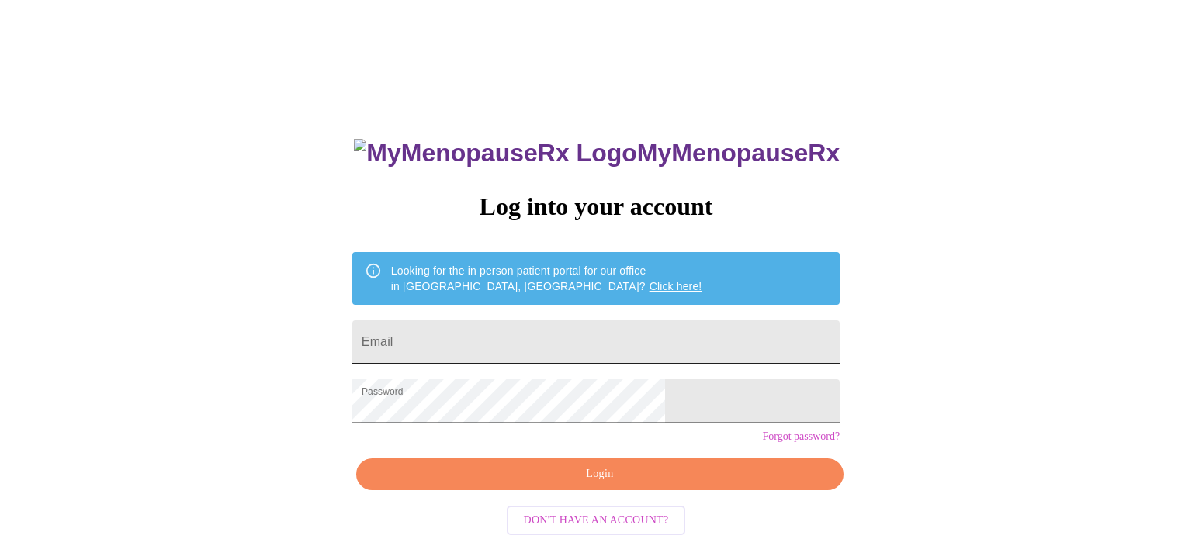
click at [540, 333] on input "Email" at bounding box center [595, 341] width 487 height 43
type input "[EMAIL_ADDRESS][DOMAIN_NAME]"
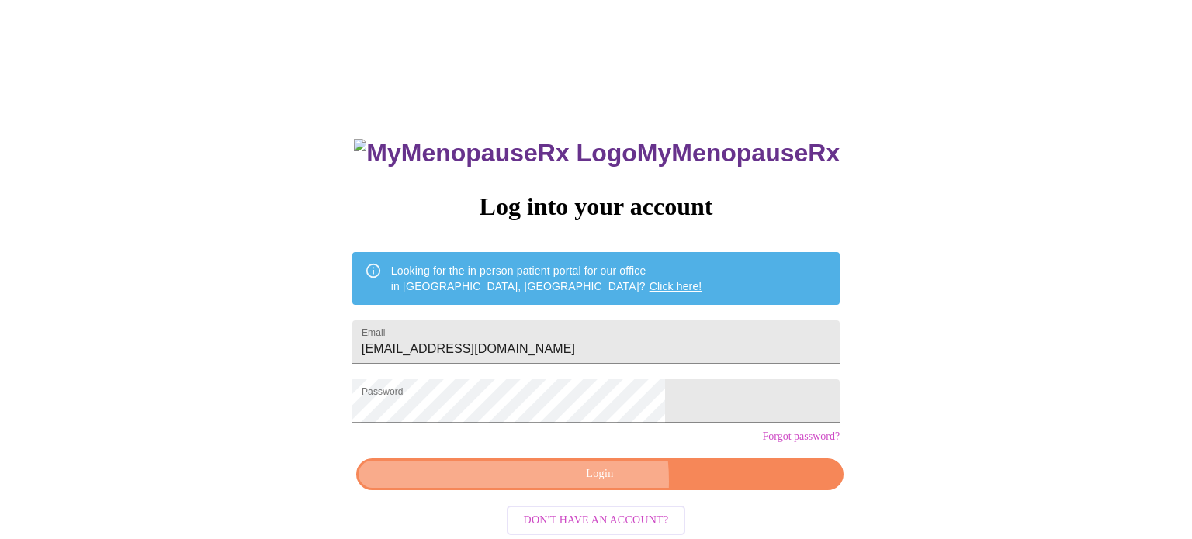
click at [545, 484] on span "Login" at bounding box center [600, 474] width 452 height 19
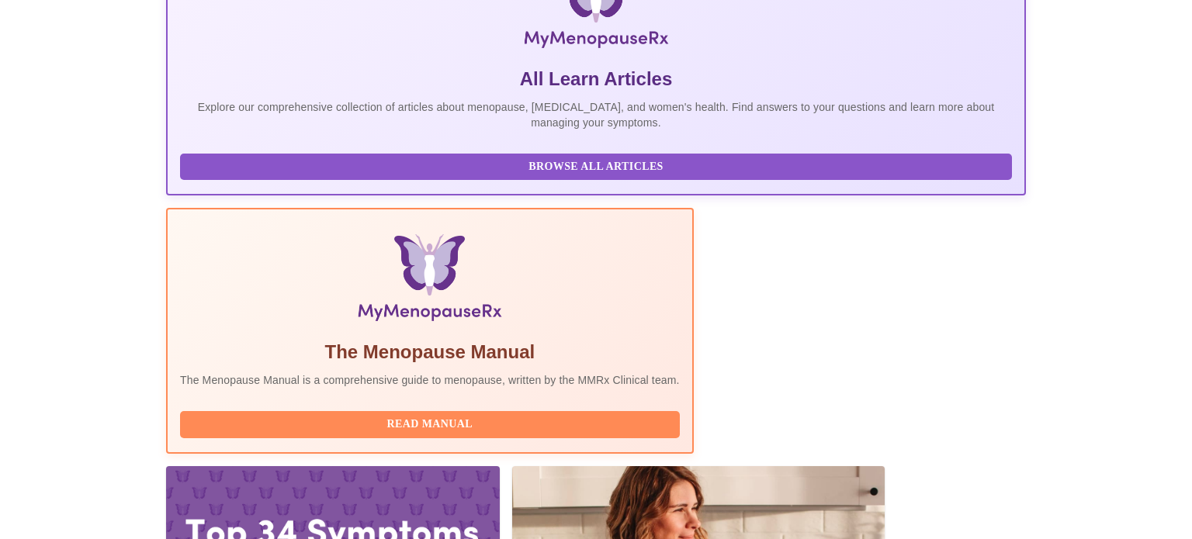
scroll to position [307, 0]
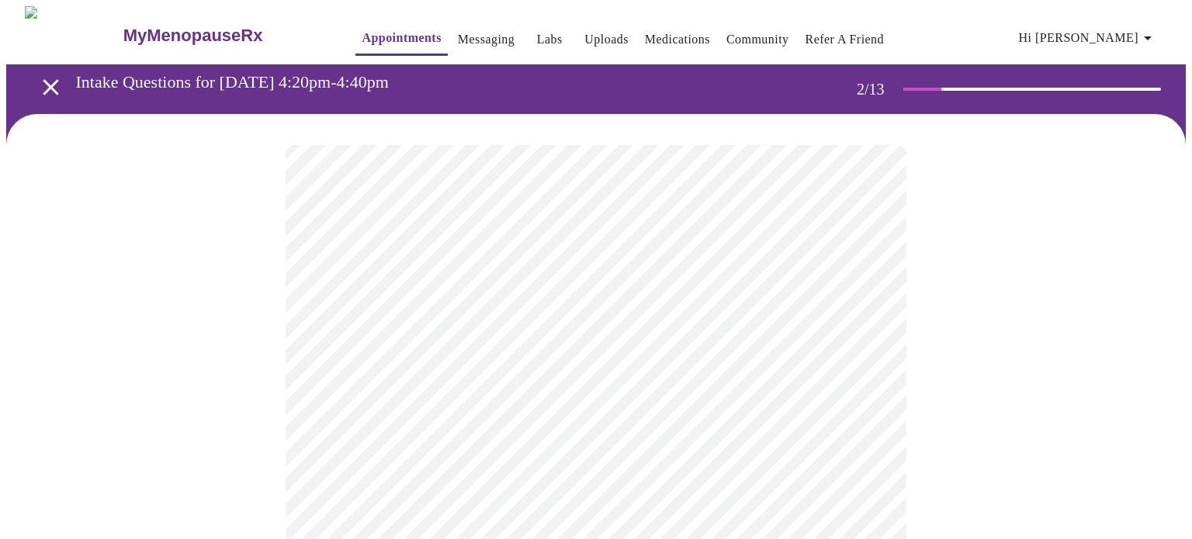
click at [846, 323] on body "MyMenopauseRx Appointments Messaging Labs Uploads Medications Community Refer a…" at bounding box center [595, 472] width 1179 height 932
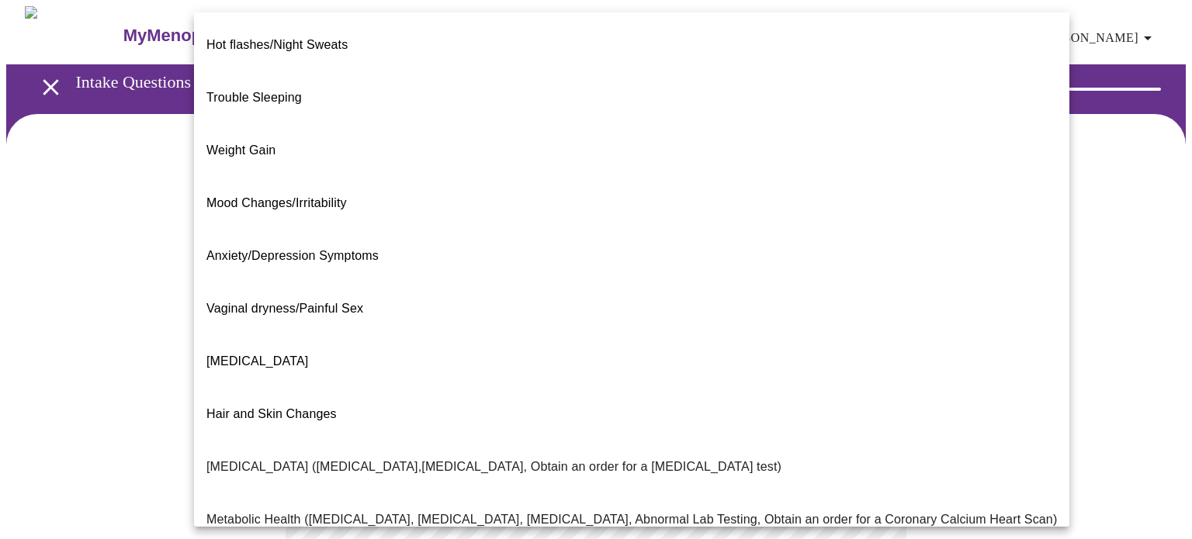
click at [847, 124] on li "Weight Gain" at bounding box center [631, 150] width 875 height 53
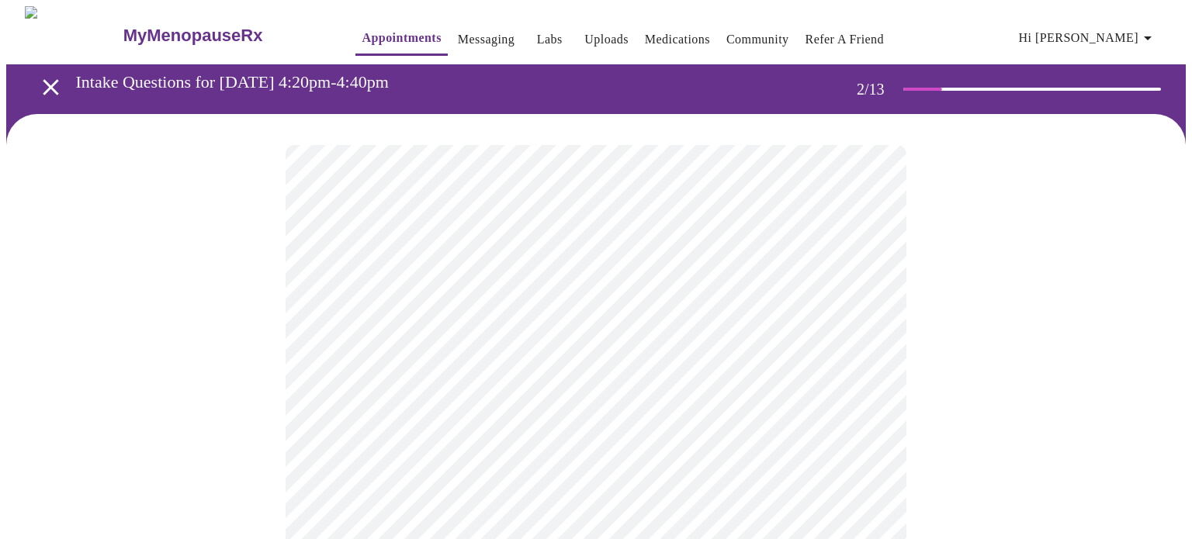
click at [910, 324] on div at bounding box center [595, 521] width 1179 height 815
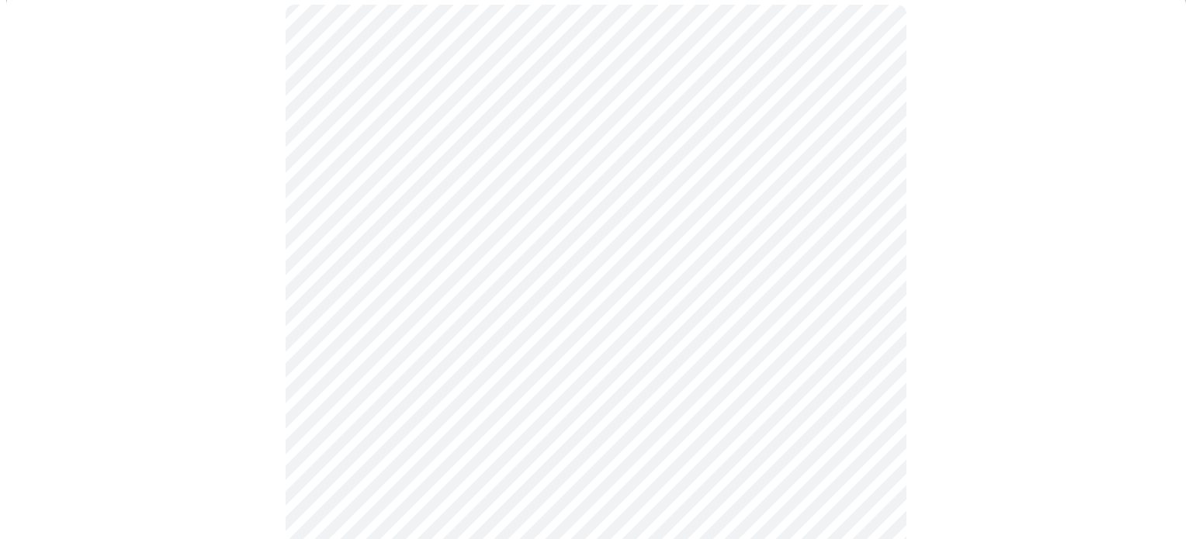
scroll to position [155, 0]
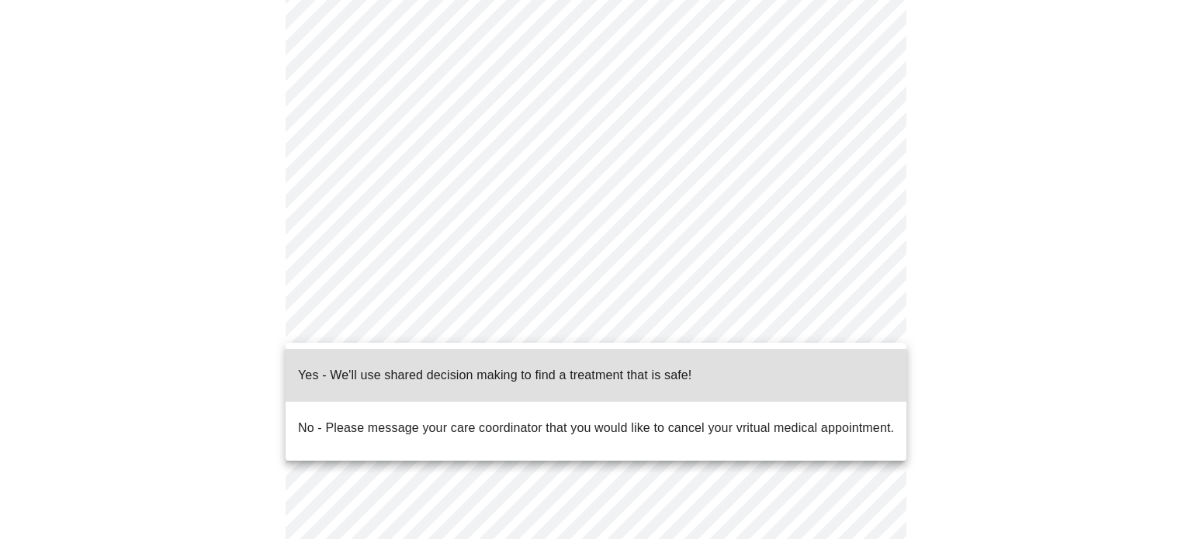
click at [736, 312] on body "MyMenopauseRx Appointments Messaging Labs Uploads Medications Community Refer a…" at bounding box center [595, 312] width 1179 height 923
click at [715, 374] on li "Yes - We'll use shared decision making to find a treatment that is safe!" at bounding box center [596, 375] width 621 height 53
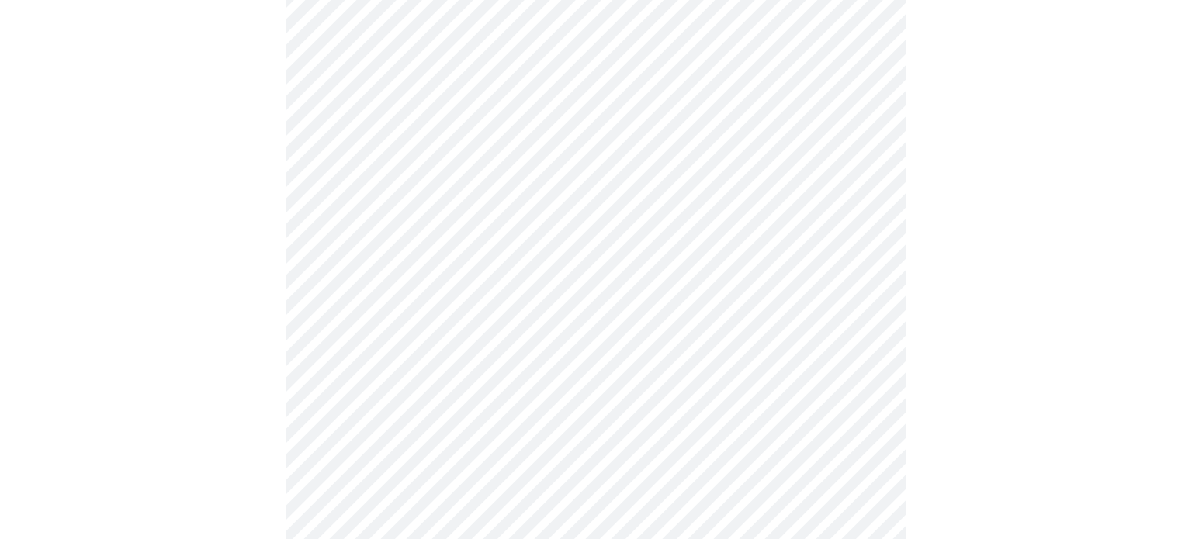
scroll to position [0, 0]
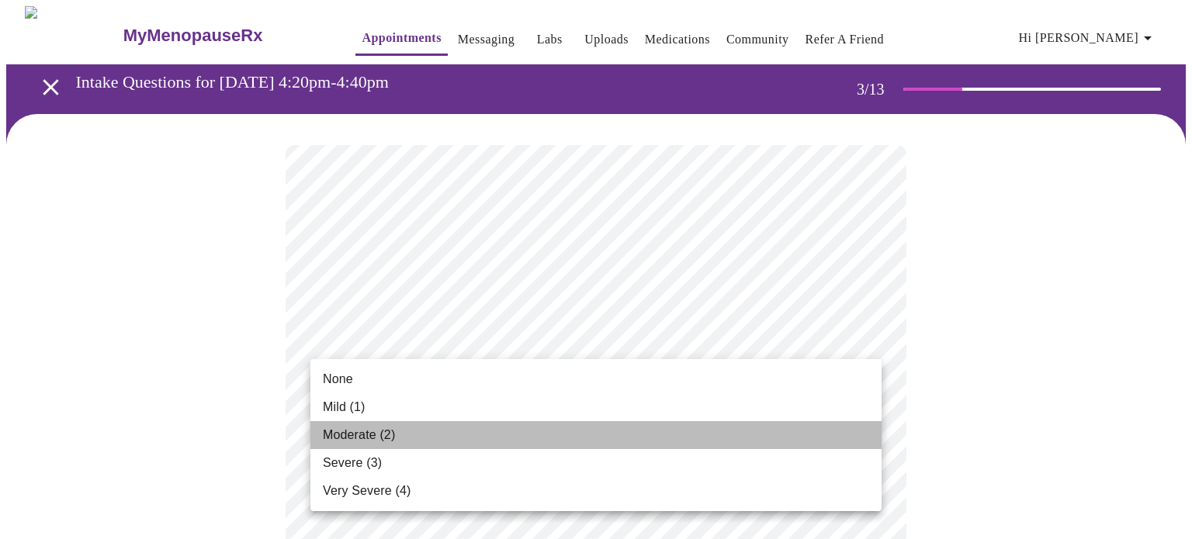
click at [804, 446] on li "Moderate (2)" at bounding box center [595, 435] width 571 height 28
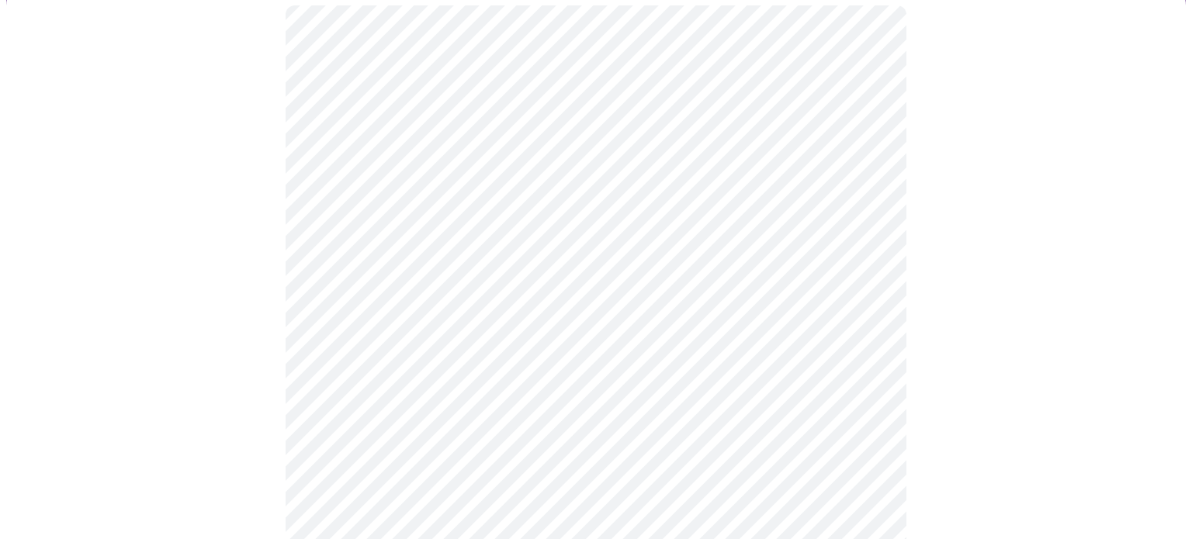
scroll to position [155, 0]
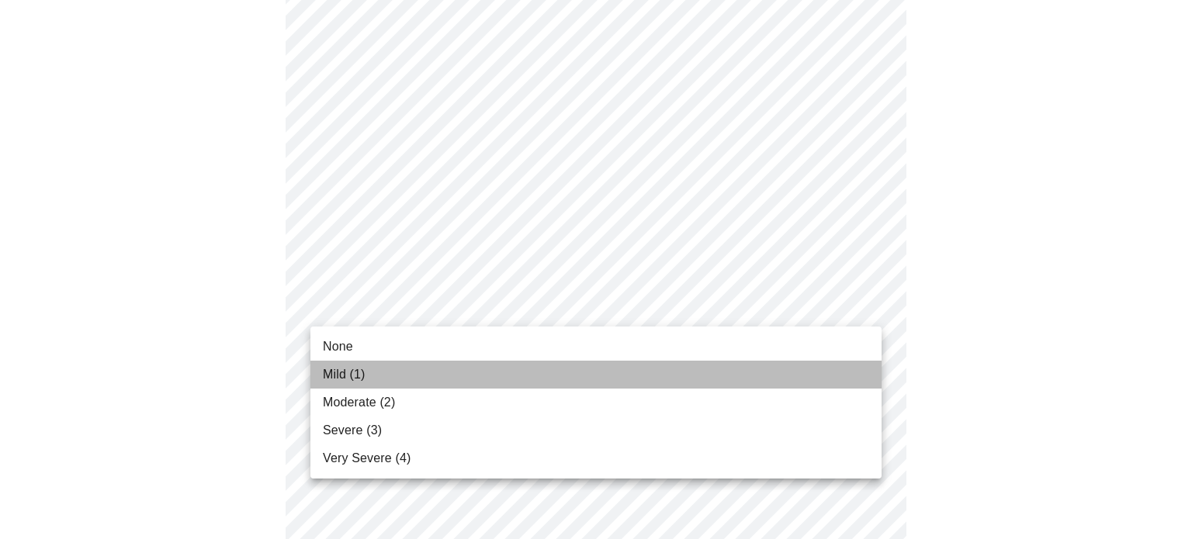
click at [844, 382] on li "Mild (1)" at bounding box center [595, 375] width 571 height 28
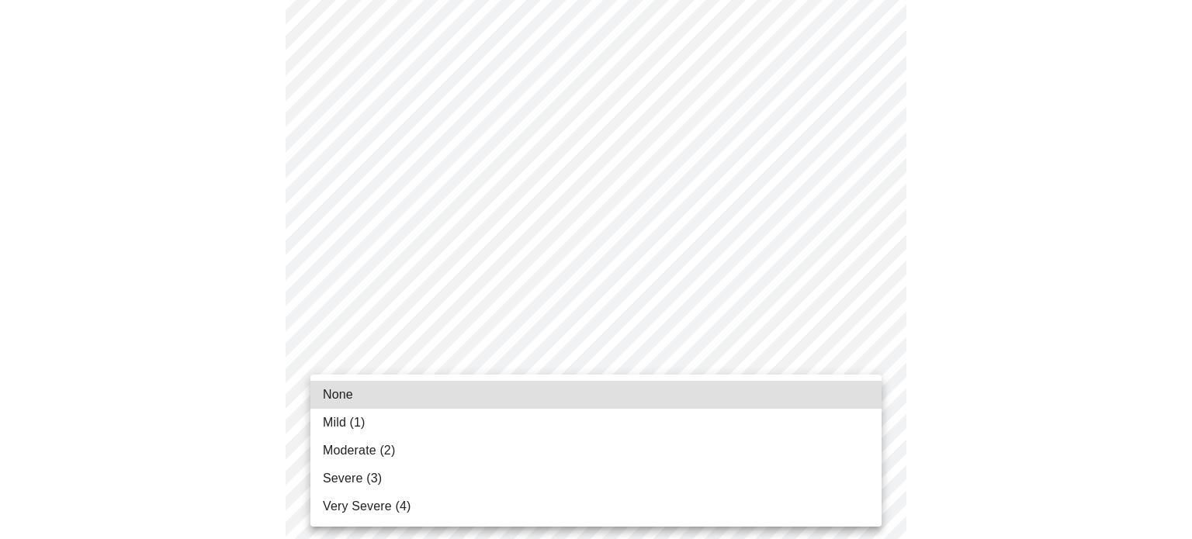
click at [840, 452] on li "Moderate (2)" at bounding box center [595, 451] width 571 height 28
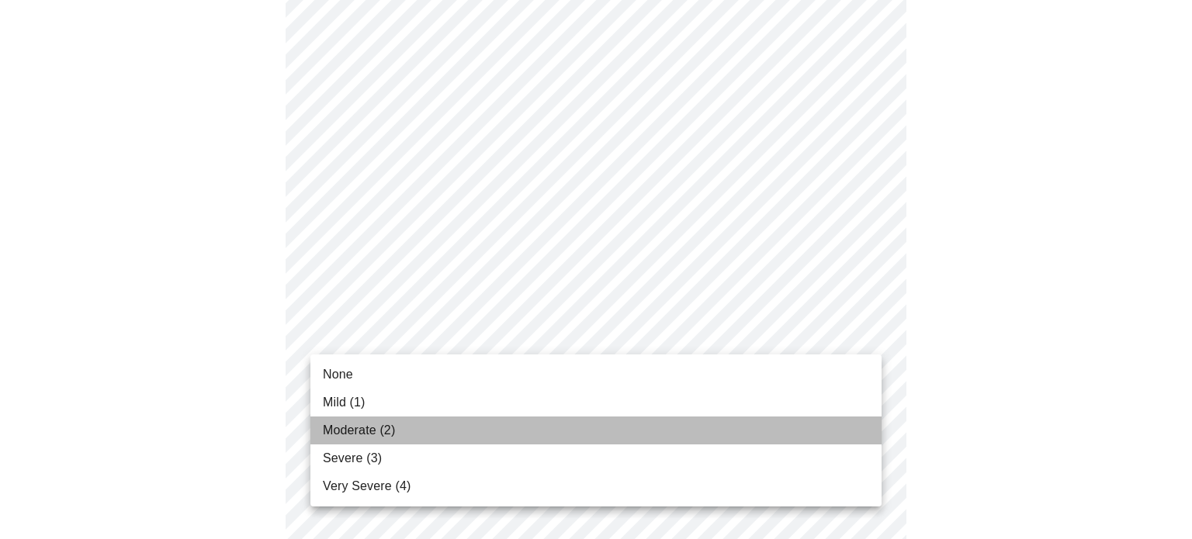
click at [843, 425] on li "Moderate (2)" at bounding box center [595, 431] width 571 height 28
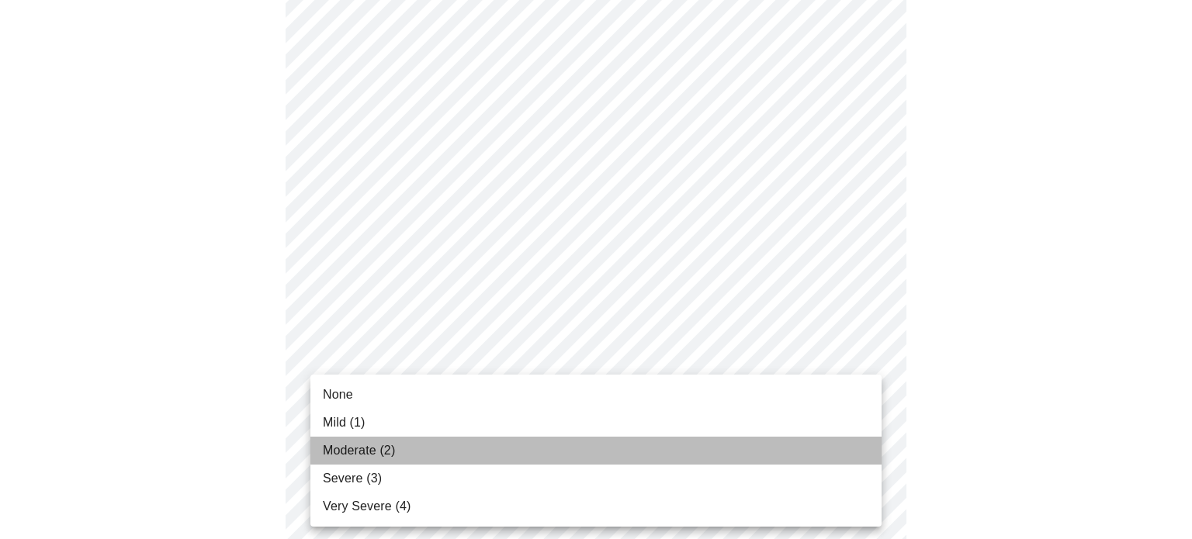
click at [821, 463] on li "Moderate (2)" at bounding box center [595, 451] width 571 height 28
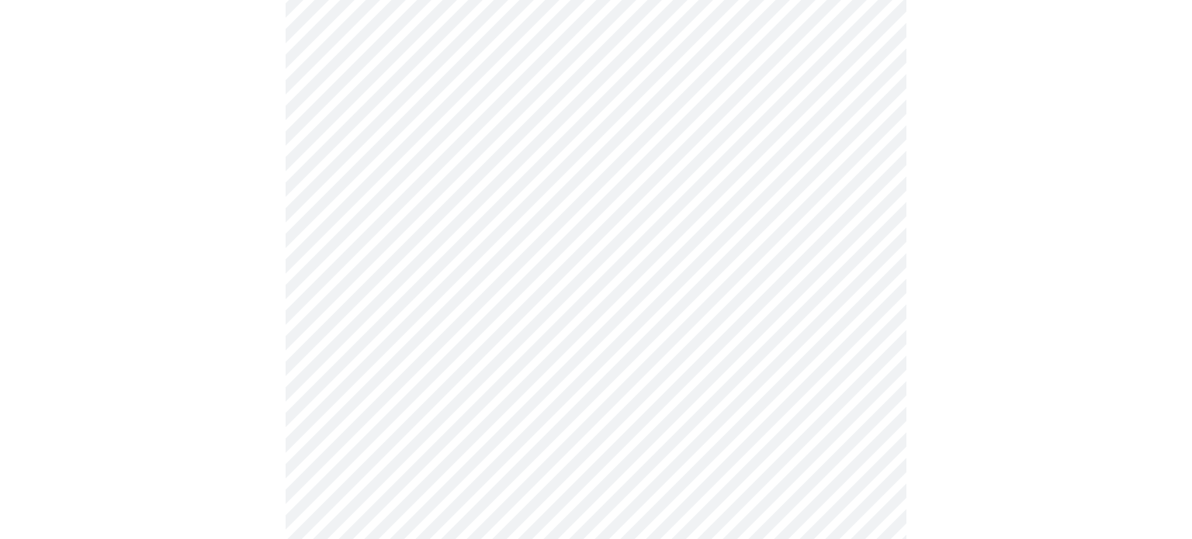
click at [868, 420] on body "MyMenopauseRx Appointments Messaging Labs Uploads Medications Community Refer a…" at bounding box center [595, 487] width 1179 height 1955
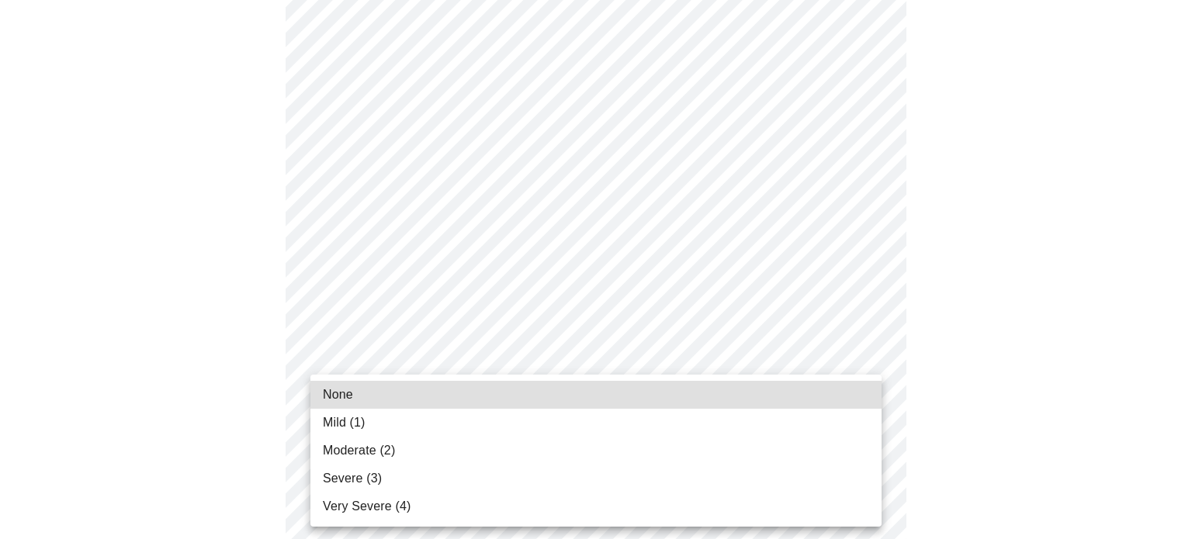
click at [857, 452] on li "Moderate (2)" at bounding box center [595, 451] width 571 height 28
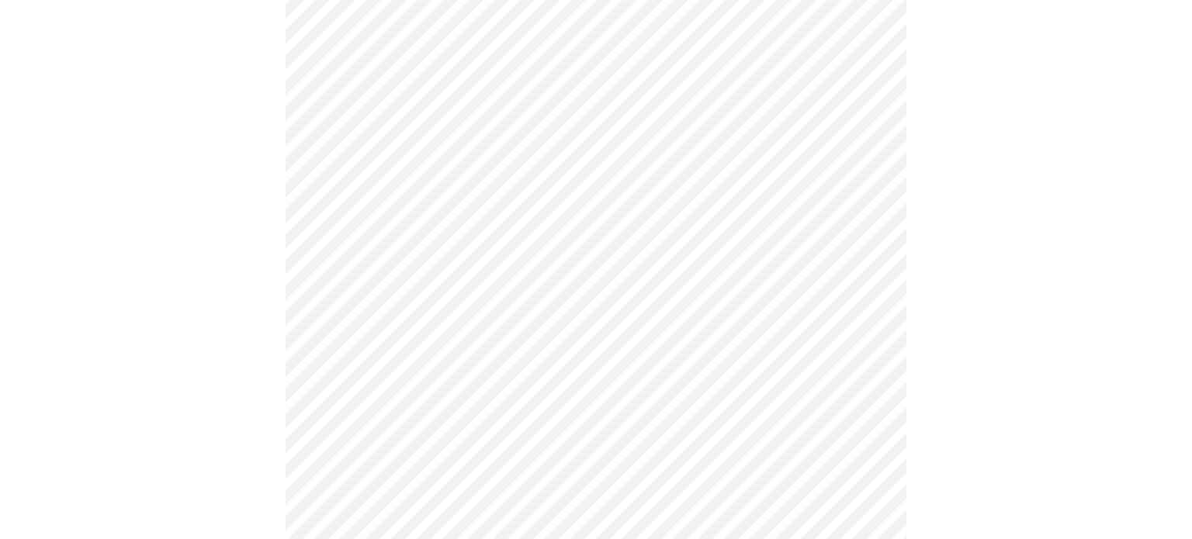
scroll to position [652, 0]
click at [804, 396] on body "MyMenopauseRx Appointments Messaging Labs Uploads Medications Community Refer a…" at bounding box center [595, 320] width 1179 height 1933
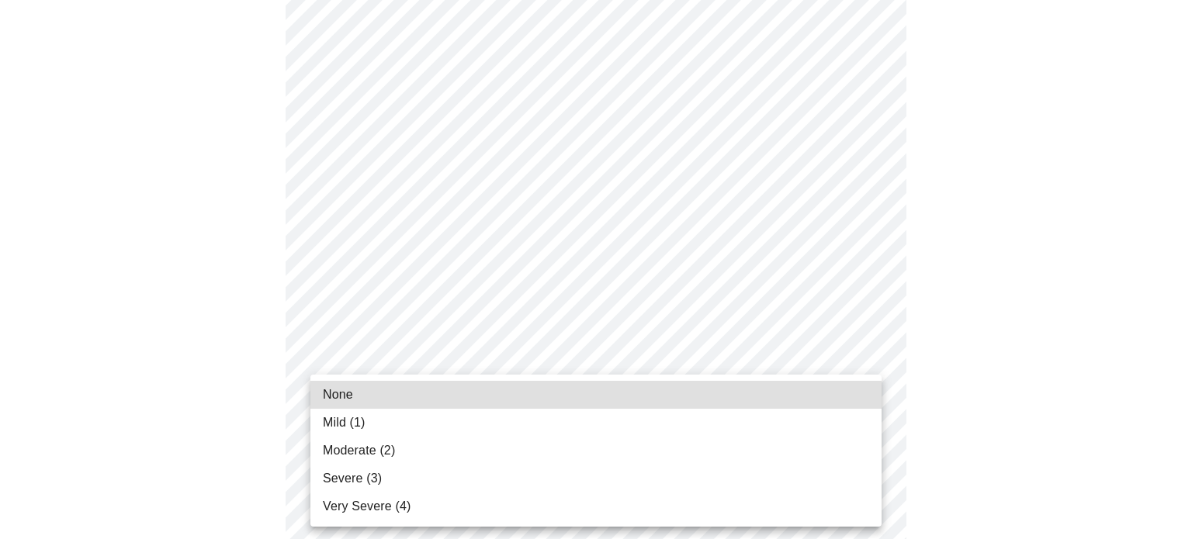
click at [798, 451] on li "Moderate (2)" at bounding box center [595, 451] width 571 height 28
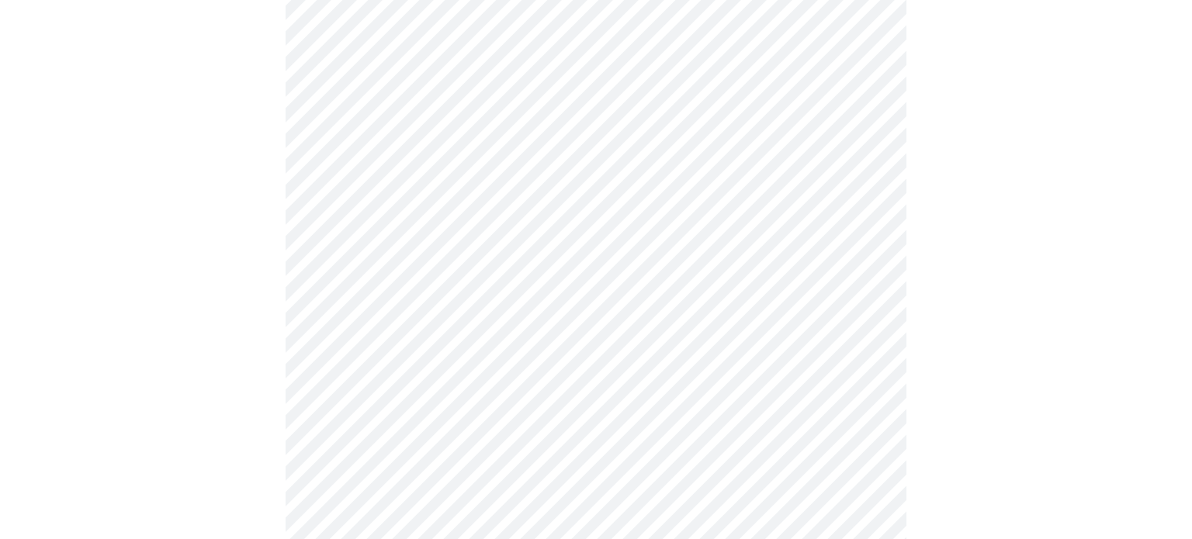
click at [918, 440] on div at bounding box center [595, 363] width 1179 height 1803
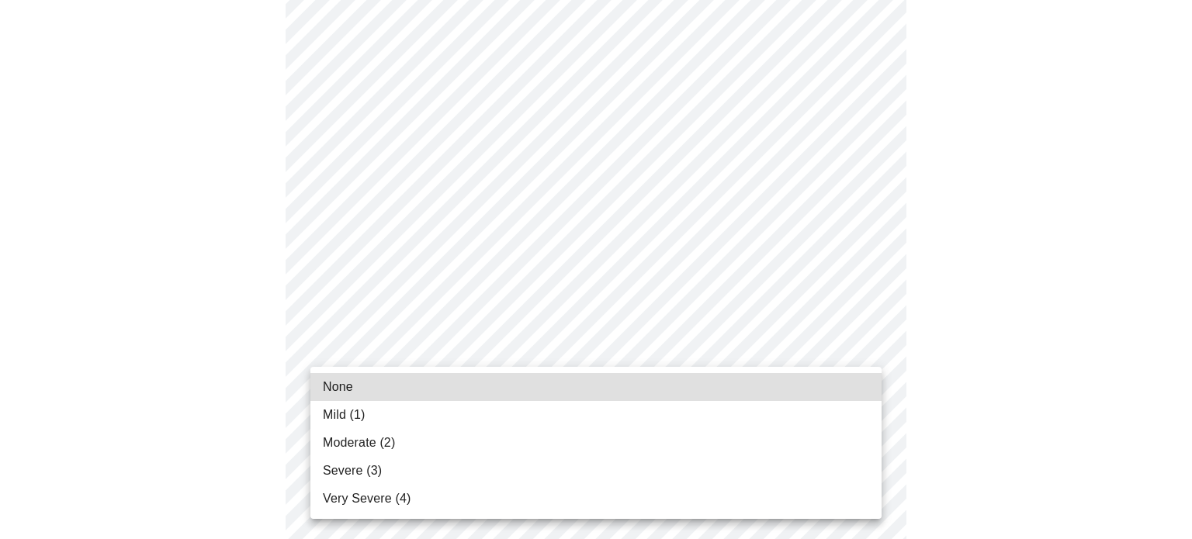
click at [832, 354] on body "MyMenopauseRx Appointments Messaging Labs Uploads Medications Community Refer a…" at bounding box center [595, 154] width 1179 height 1911
click at [826, 445] on li "Moderate (2)" at bounding box center [595, 443] width 571 height 28
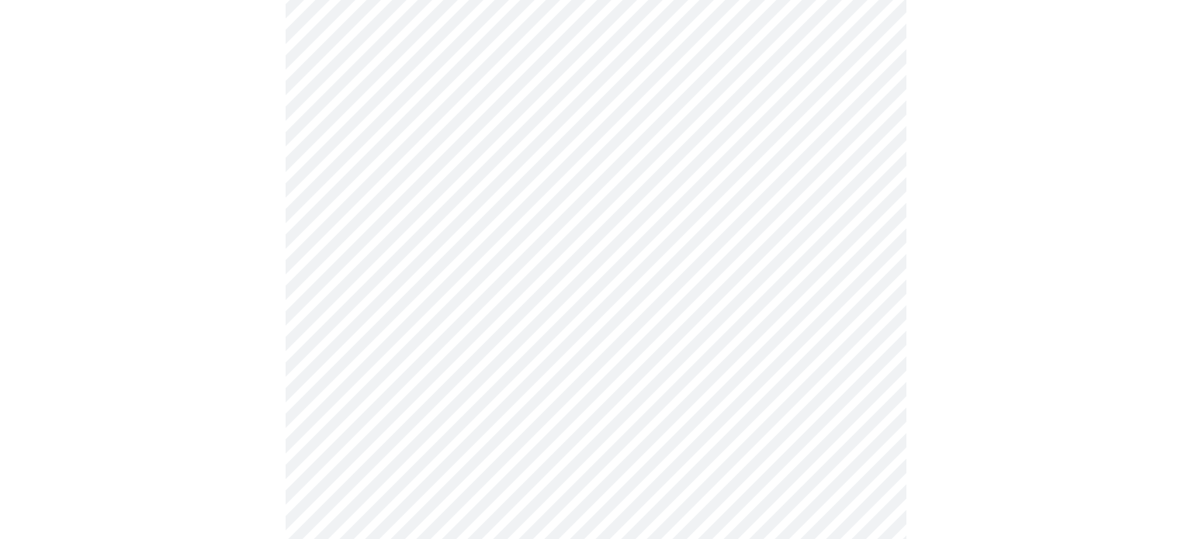
click at [943, 423] on div at bounding box center [595, 198] width 1179 height 1782
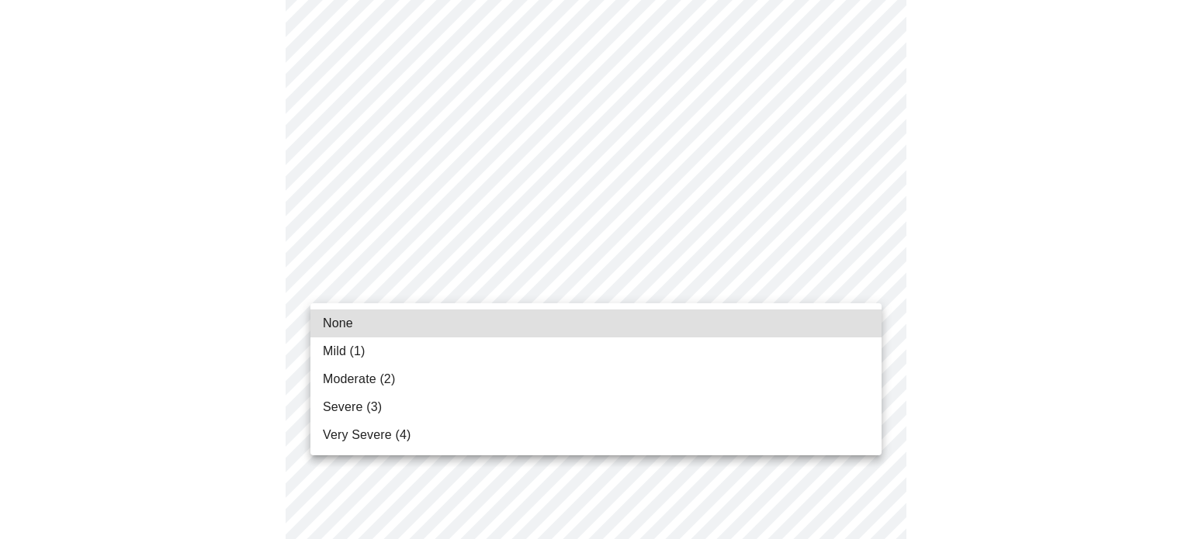
click at [830, 354] on li "Mild (1)" at bounding box center [595, 352] width 571 height 28
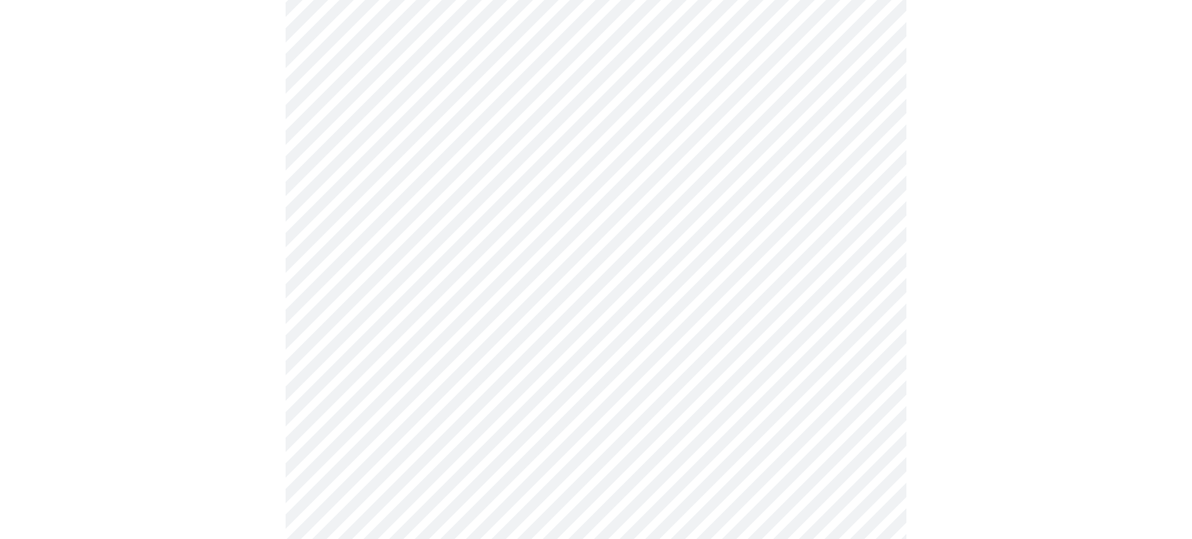
scroll to position [1117, 0]
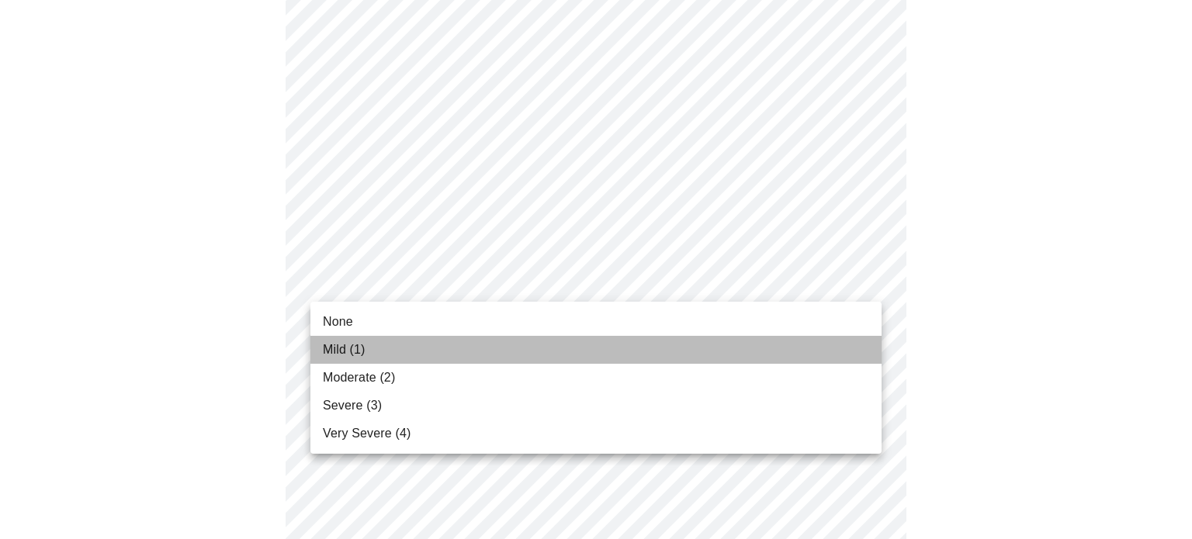
click at [815, 349] on li "Mild (1)" at bounding box center [595, 350] width 571 height 28
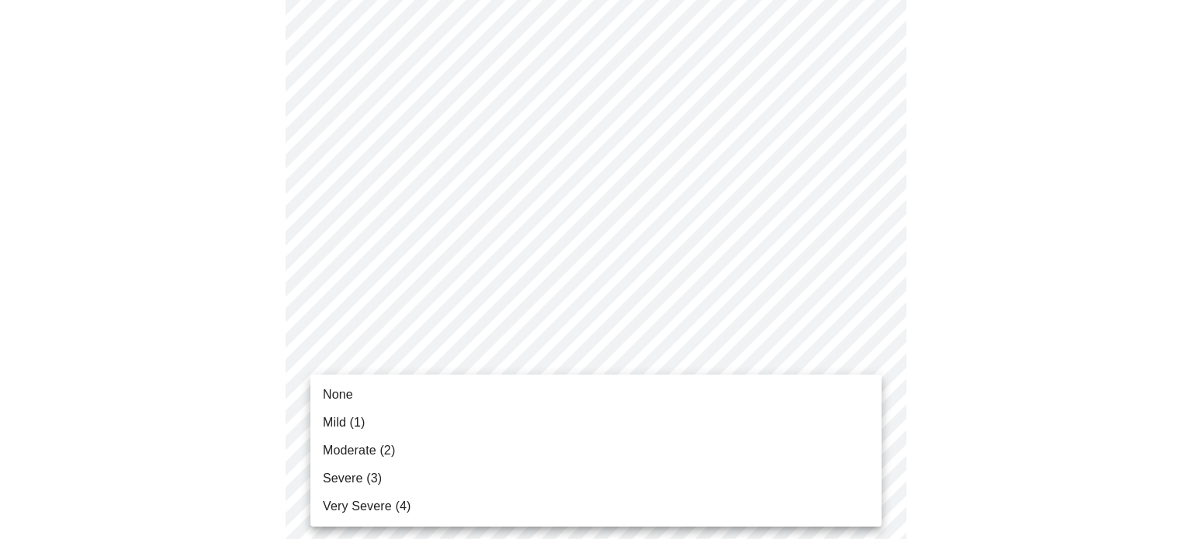
click at [843, 450] on li "Moderate (2)" at bounding box center [595, 451] width 571 height 28
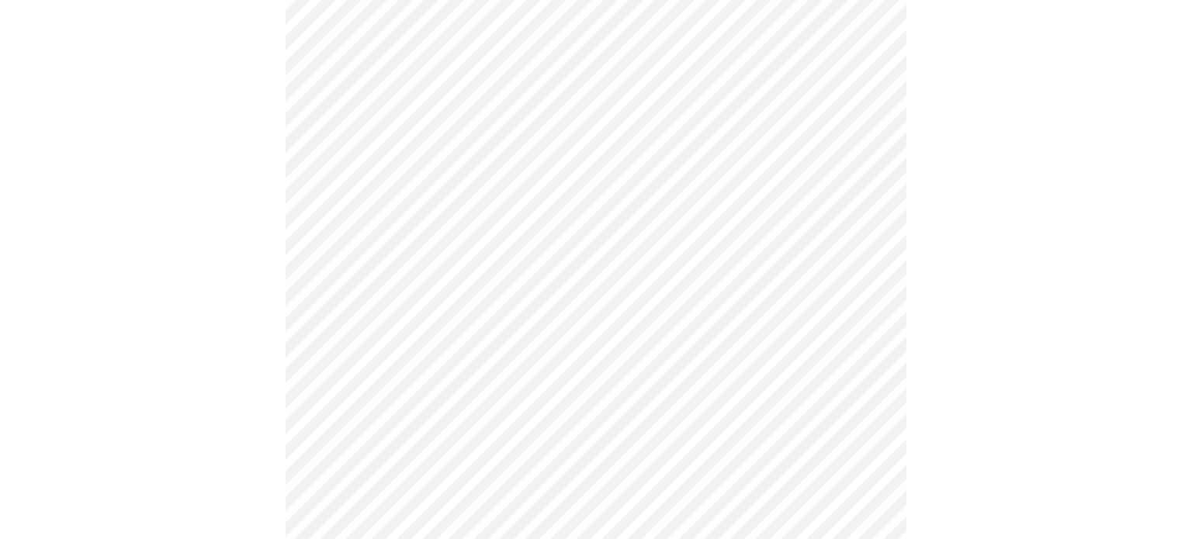
scroll to position [404, 0]
click at [264, 466] on div at bounding box center [595, 391] width 1179 height 1360
click at [327, 435] on body "MyMenopauseRx Appointments Messaging Labs Uploads Medications Community Refer a…" at bounding box center [595, 274] width 1179 height 1467
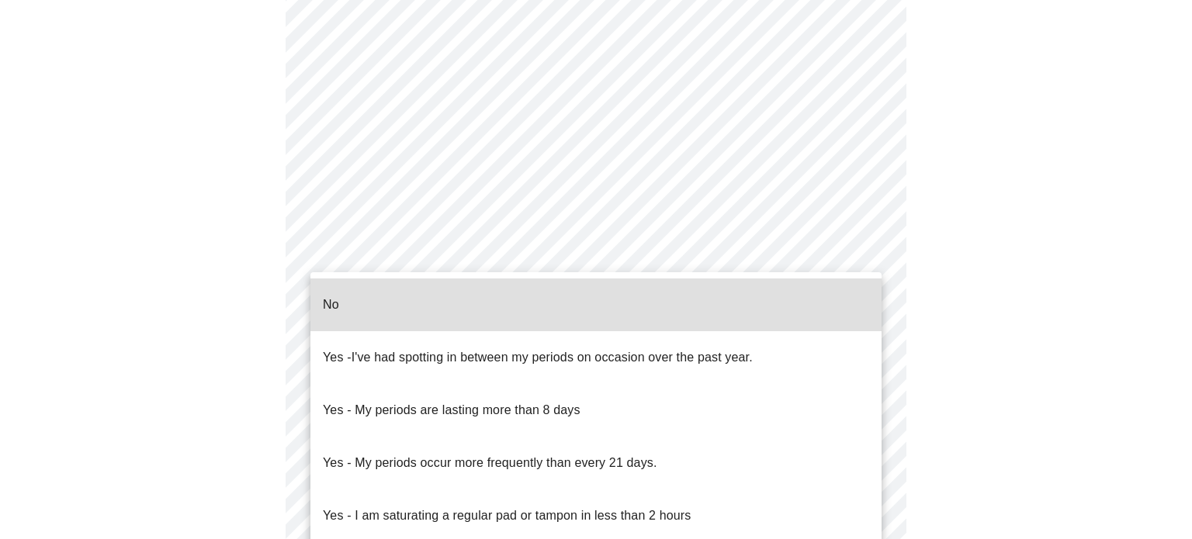
click at [345, 301] on li "No" at bounding box center [595, 305] width 571 height 53
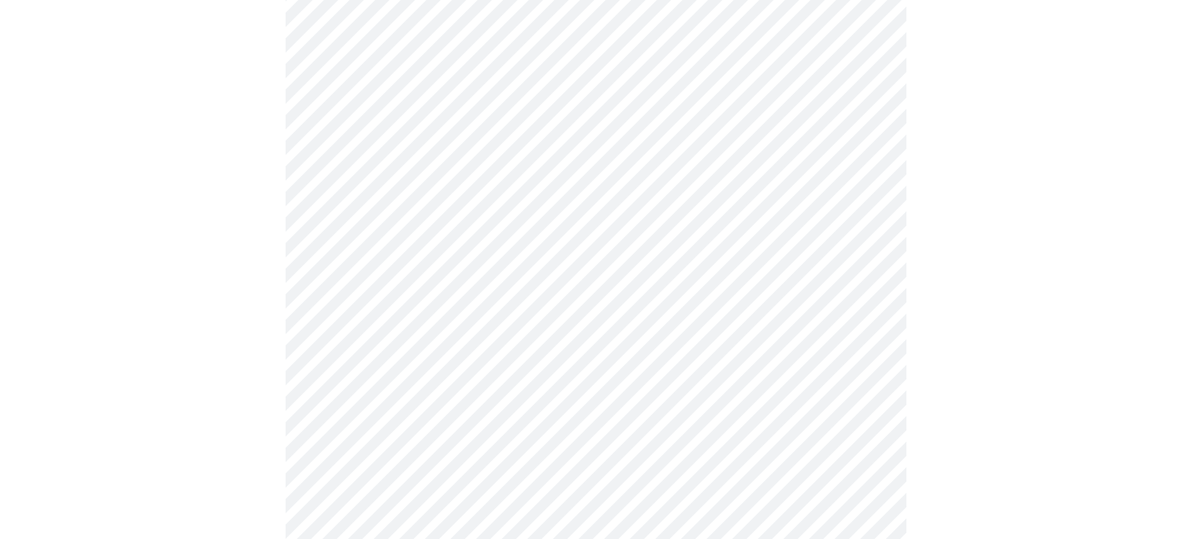
click at [251, 449] on div at bounding box center [595, 323] width 1179 height 1350
click at [351, 363] on body "MyMenopauseRx Appointments Messaging Labs Uploads Medications Community Refer a…" at bounding box center [595, 114] width 1179 height 1458
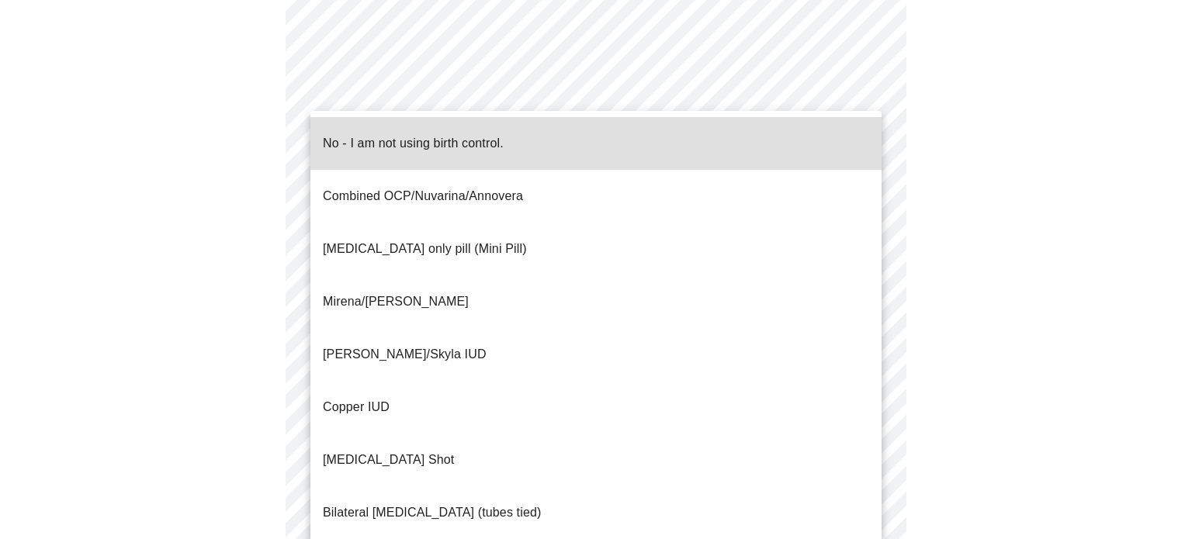
click at [375, 280] on span "Mirena/[PERSON_NAME]" at bounding box center [396, 301] width 146 height 43
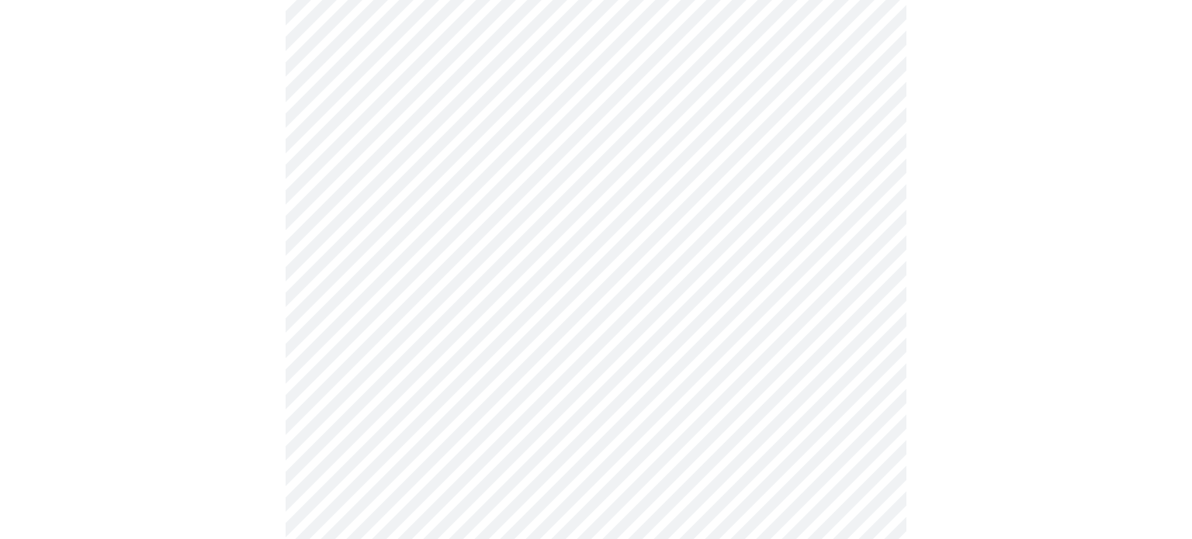
click at [265, 431] on div at bounding box center [595, 163] width 1179 height 1341
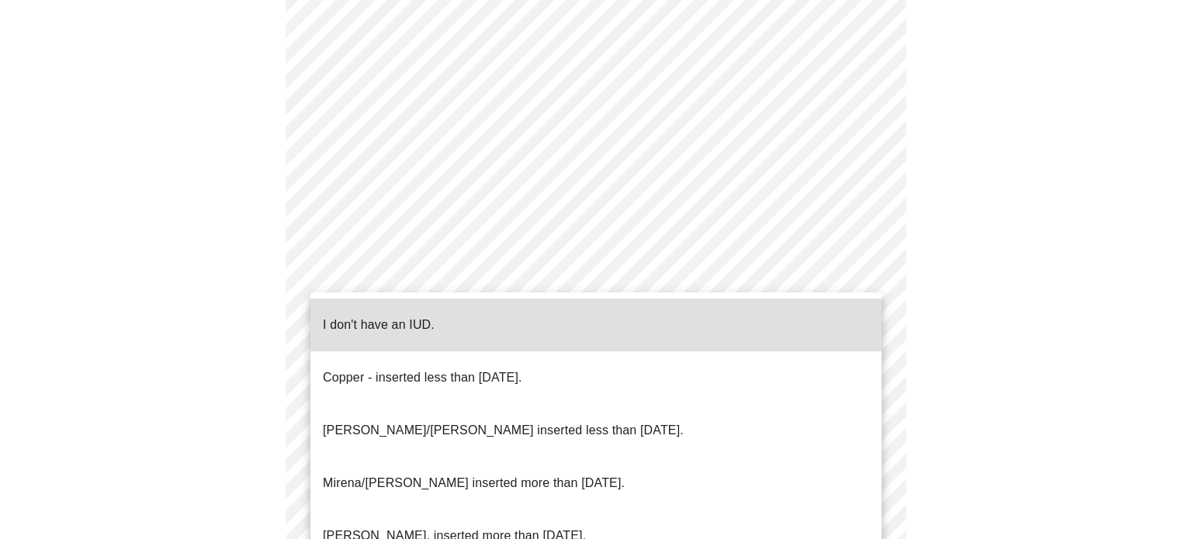
click at [651, 406] on li "[PERSON_NAME]/[PERSON_NAME] inserted less than [DATE]." at bounding box center [595, 430] width 571 height 53
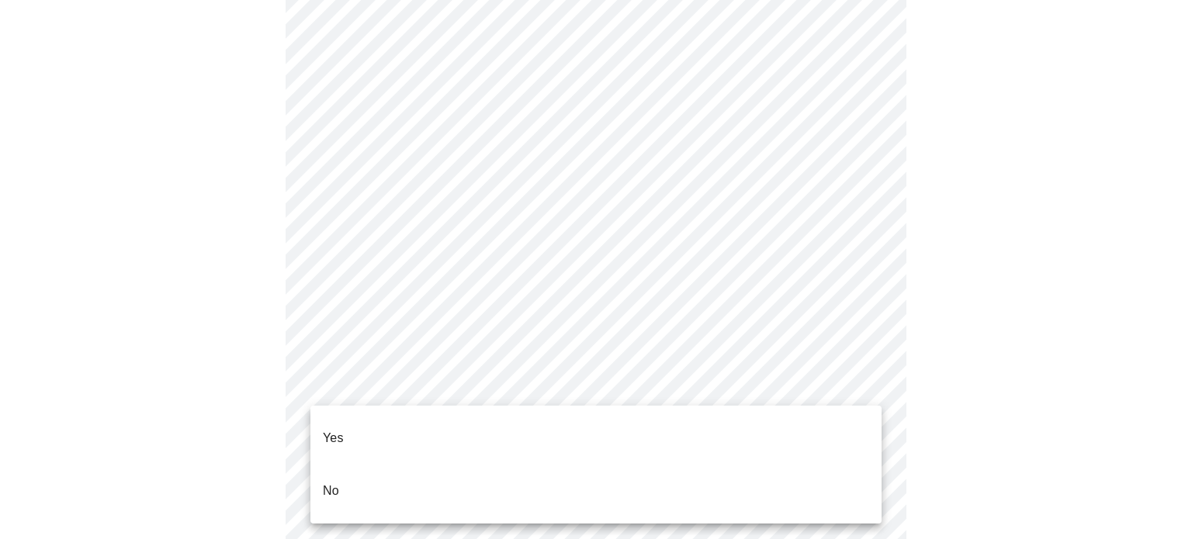
click at [652, 426] on li "Yes" at bounding box center [595, 438] width 571 height 53
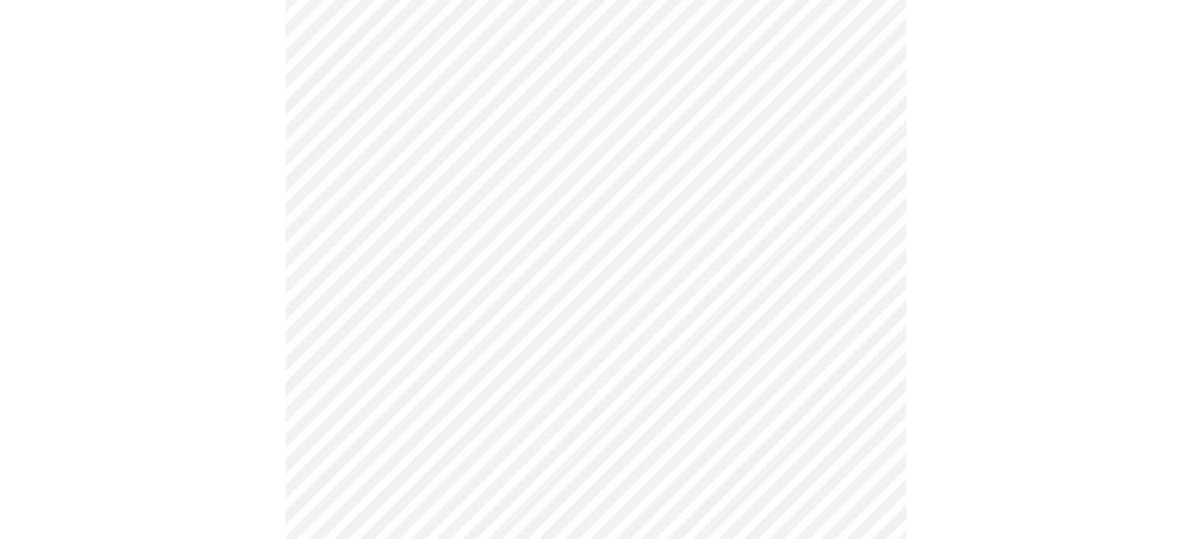
scroll to position [0, 0]
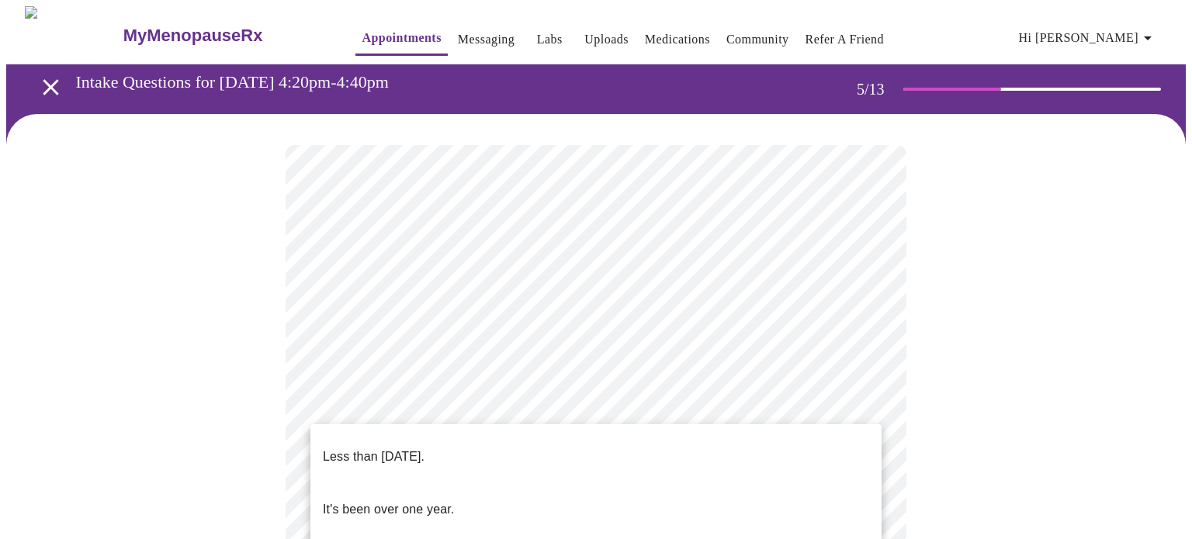
click at [770, 456] on li "Less than [DATE]." at bounding box center [595, 457] width 571 height 53
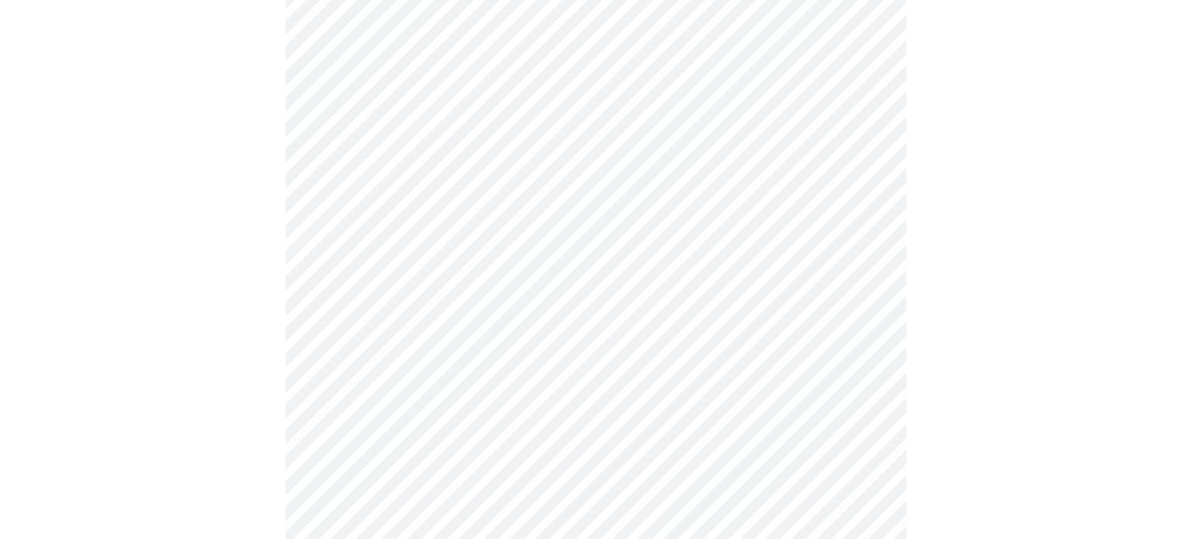
scroll to position [186, 0]
click at [966, 344] on div at bounding box center [595, 425] width 1179 height 995
click at [197, 427] on div at bounding box center [595, 408] width 1179 height 961
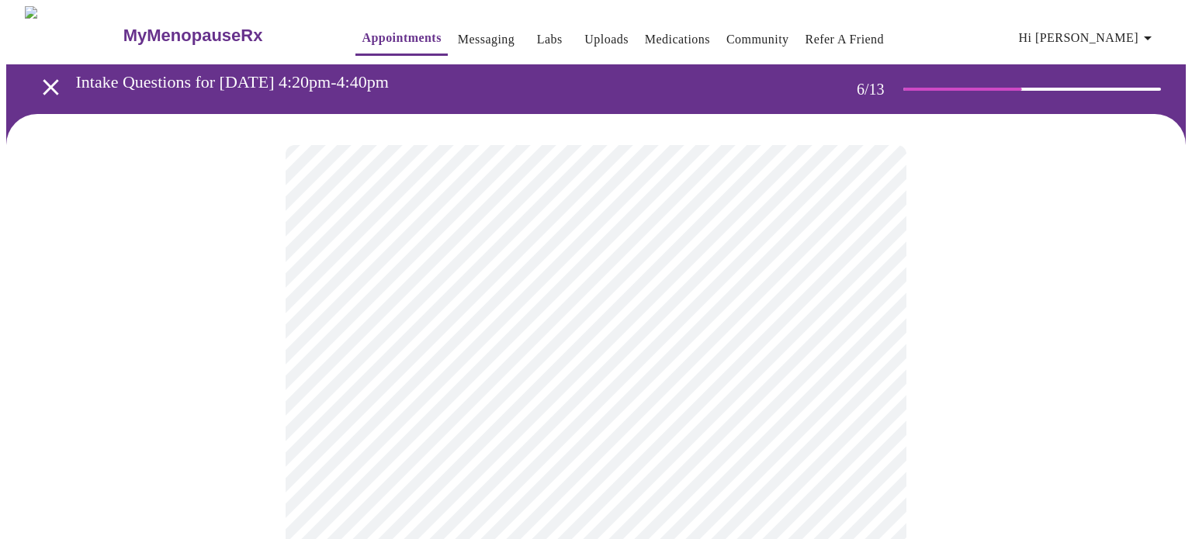
click at [711, 446] on body "MyMenopauseRx Appointments Messaging Labs Uploads Medications Community Refer a…" at bounding box center [595, 420] width 1179 height 828
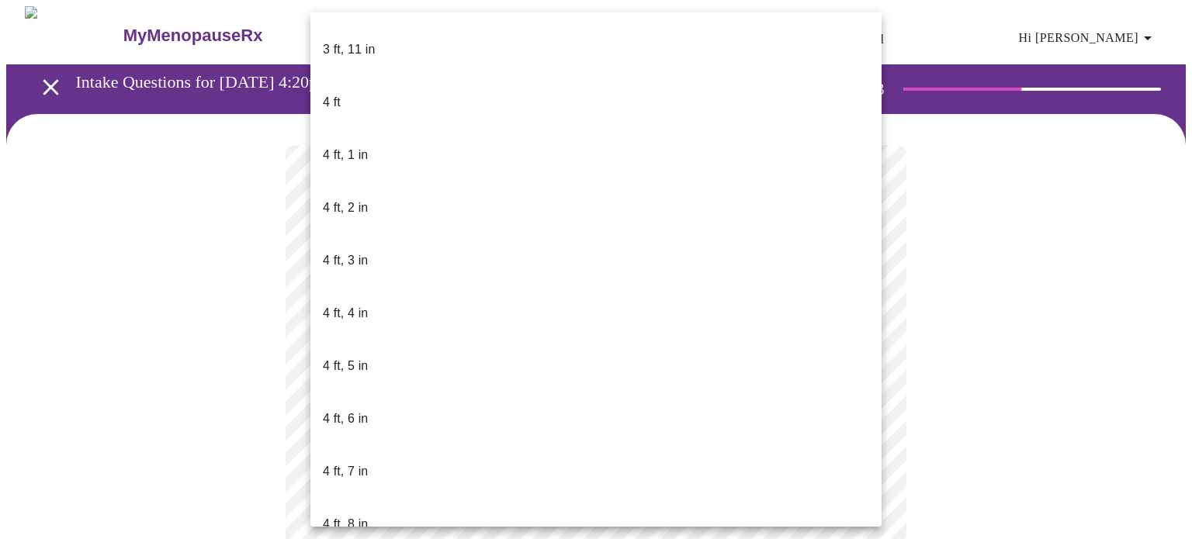
scroll to position [858, 0]
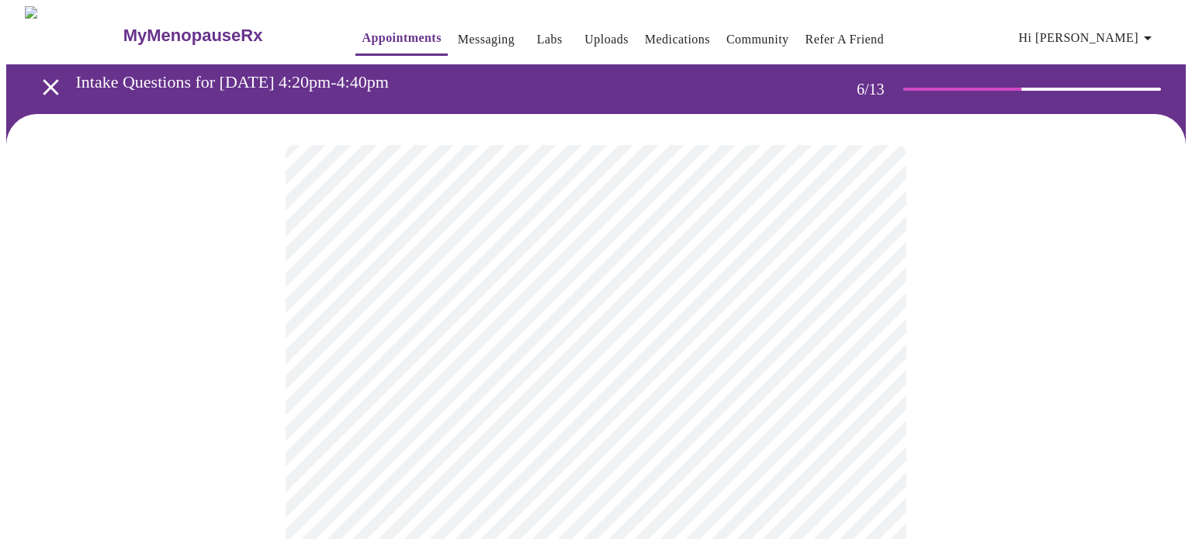
click at [936, 424] on div at bounding box center [595, 469] width 1179 height 711
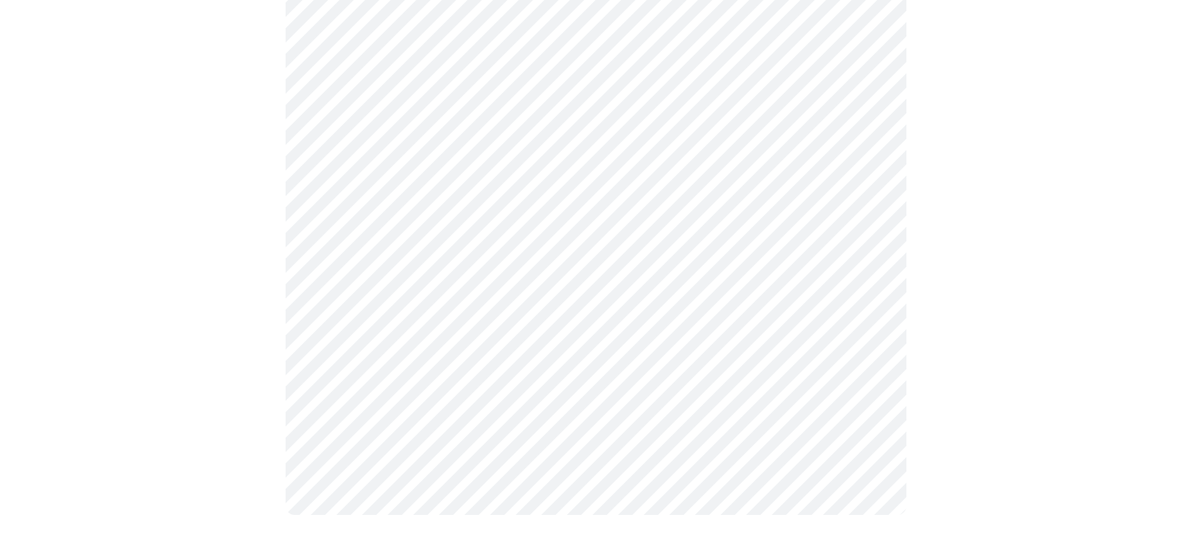
scroll to position [0, 0]
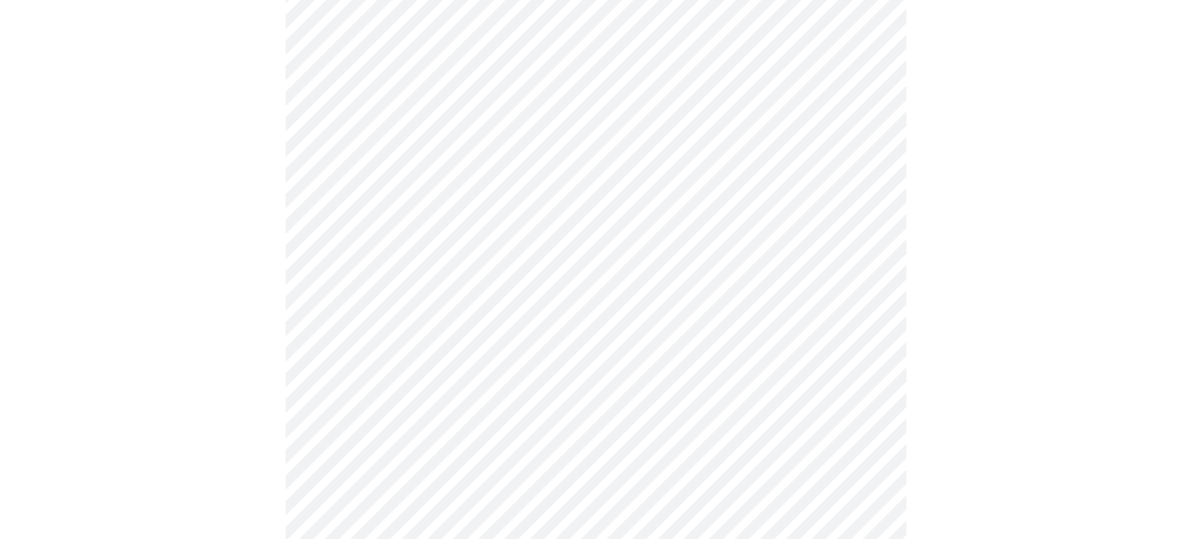
scroll to position [1924, 0]
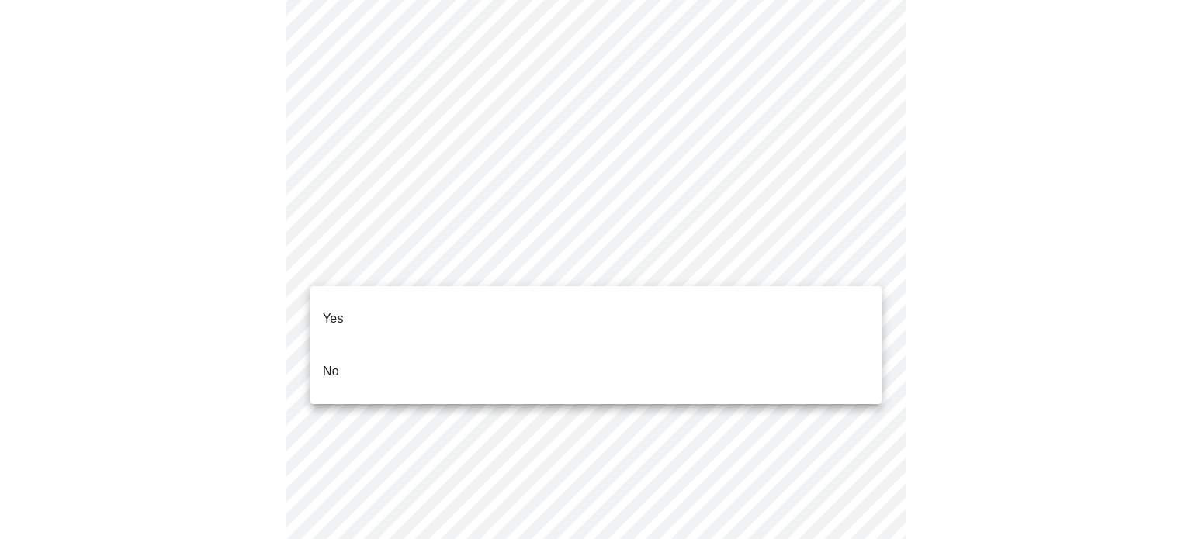
click at [449, 263] on div at bounding box center [596, 269] width 1192 height 539
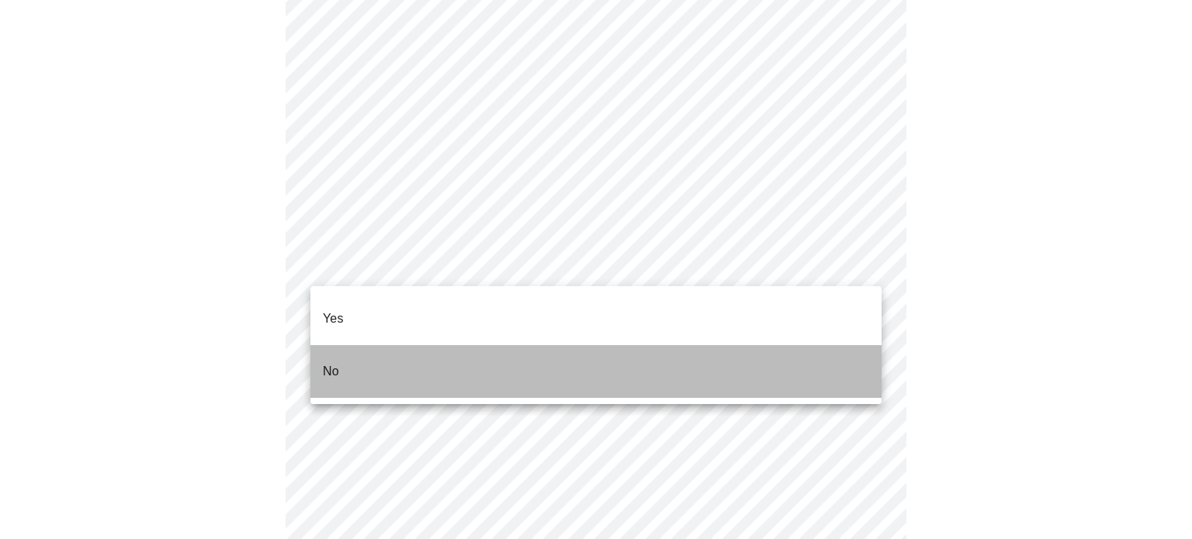
click at [430, 348] on li "No" at bounding box center [595, 371] width 571 height 53
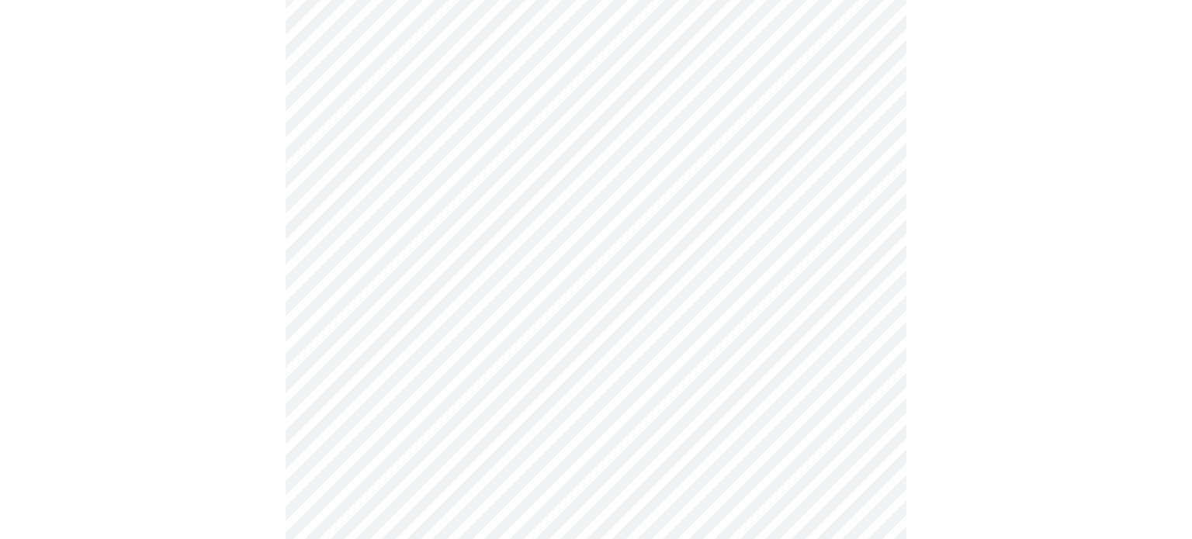
scroll to position [807, 0]
click at [255, 420] on div at bounding box center [595, 9] width 1179 height 1405
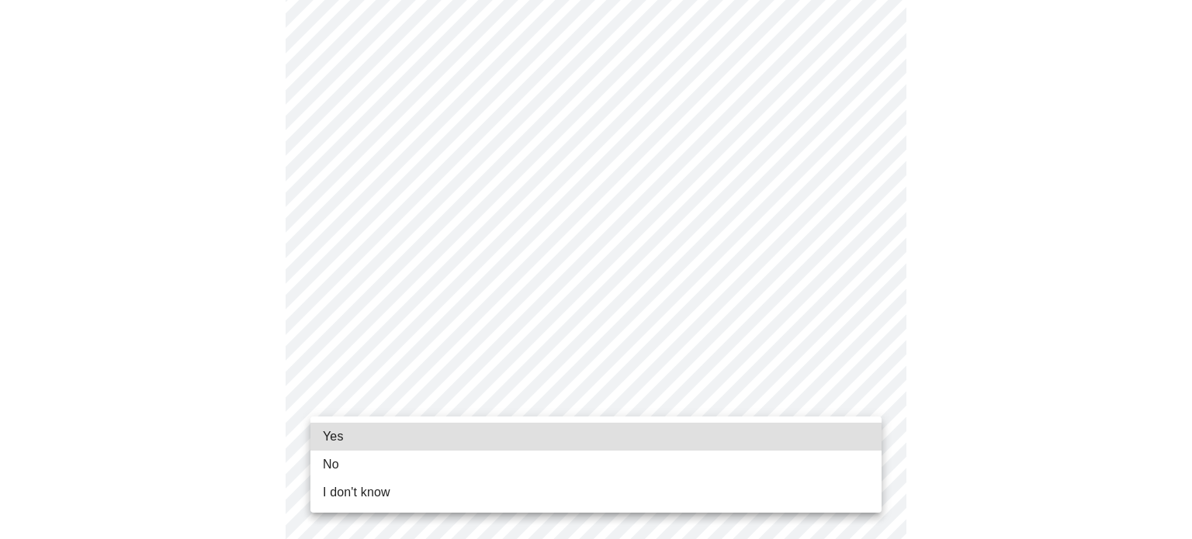
click at [397, 432] on li "Yes" at bounding box center [595, 437] width 571 height 28
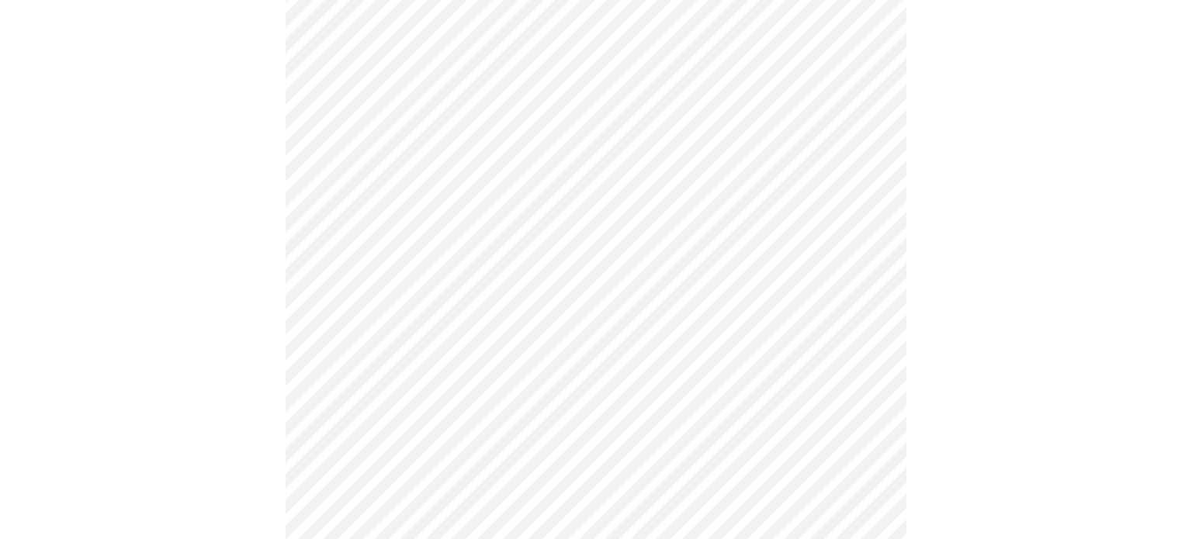
scroll to position [0, 0]
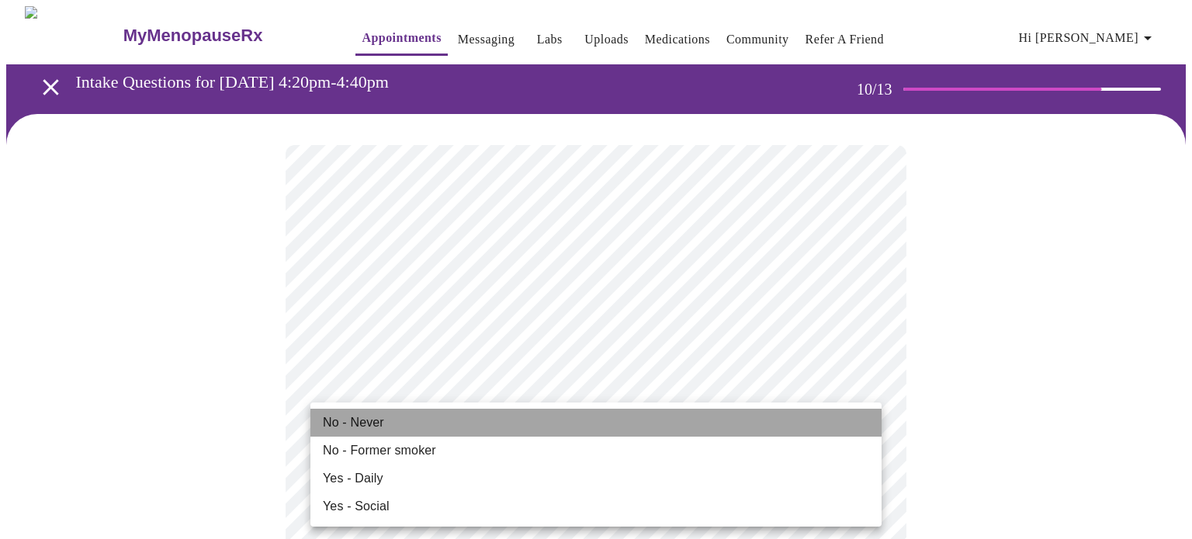
click at [620, 428] on li "No - Never" at bounding box center [595, 423] width 571 height 28
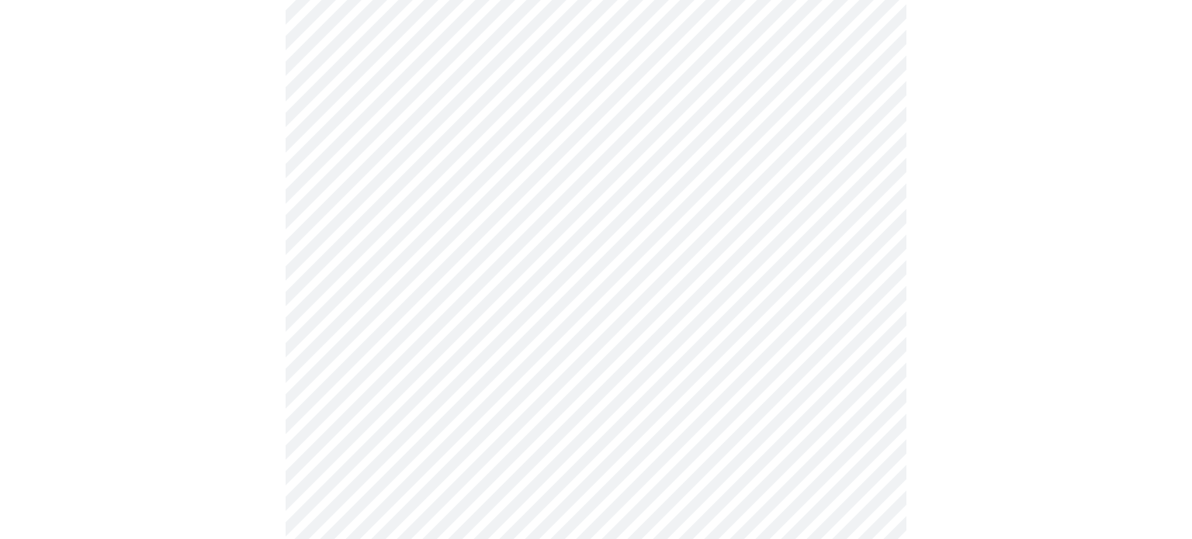
scroll to position [310, 0]
click at [278, 350] on div at bounding box center [595, 237] width 1179 height 1922
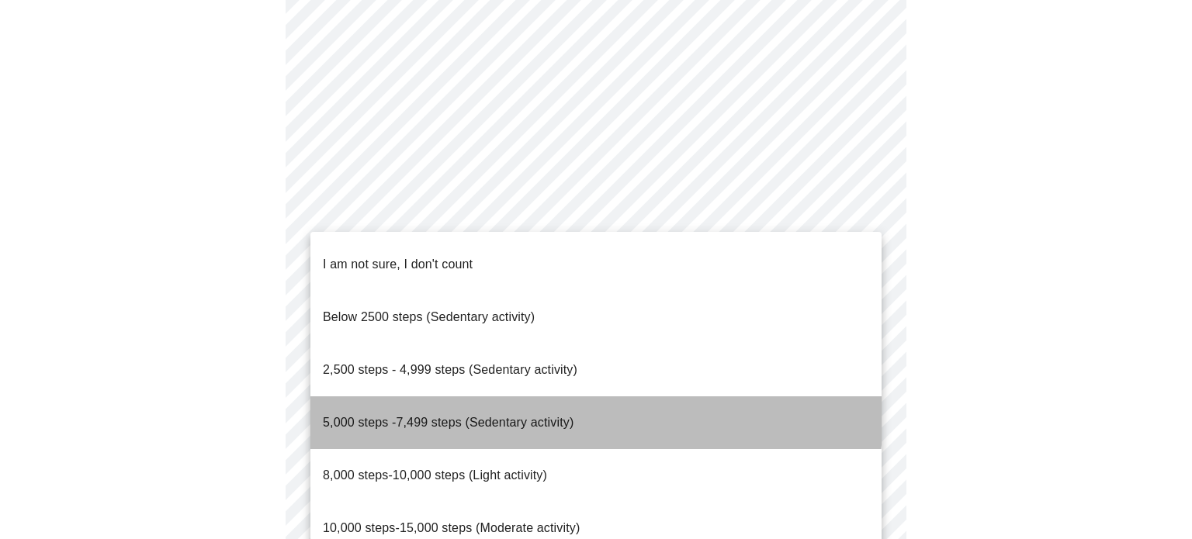
click at [442, 416] on span "5,000 steps -7,499 steps (Sedentary activity)" at bounding box center [448, 422] width 251 height 13
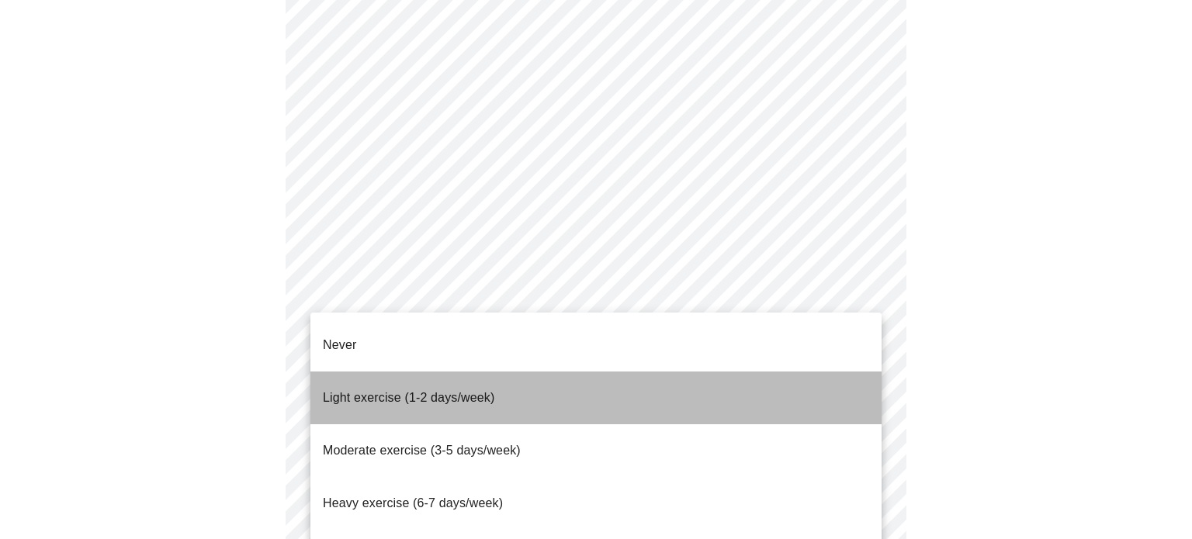
click at [355, 391] on span "Light exercise (1-2 days/week)" at bounding box center [409, 397] width 172 height 13
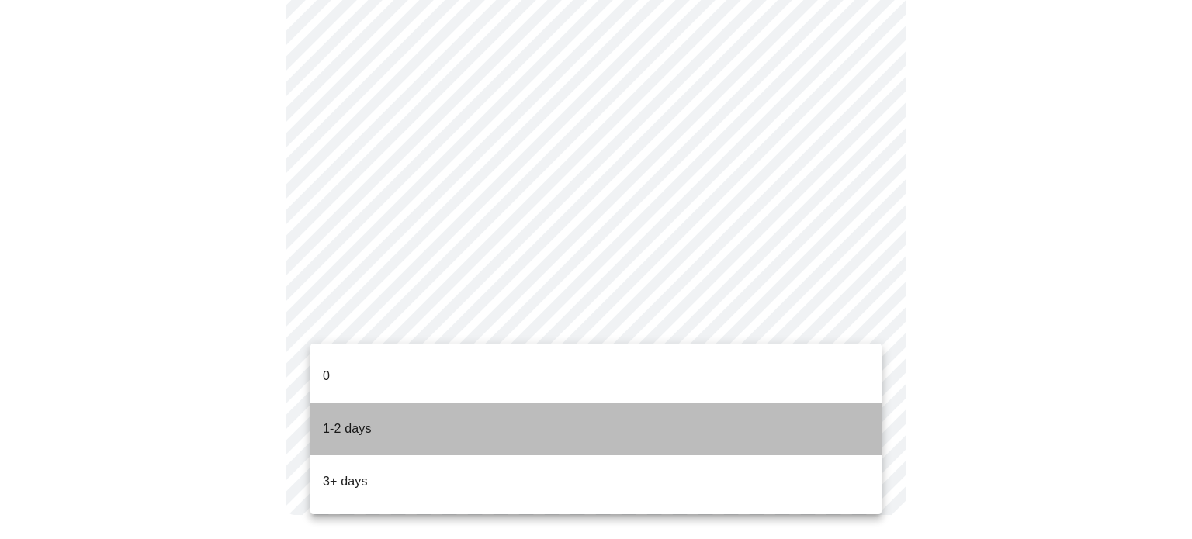
click at [385, 403] on li "1-2 days" at bounding box center [595, 429] width 571 height 53
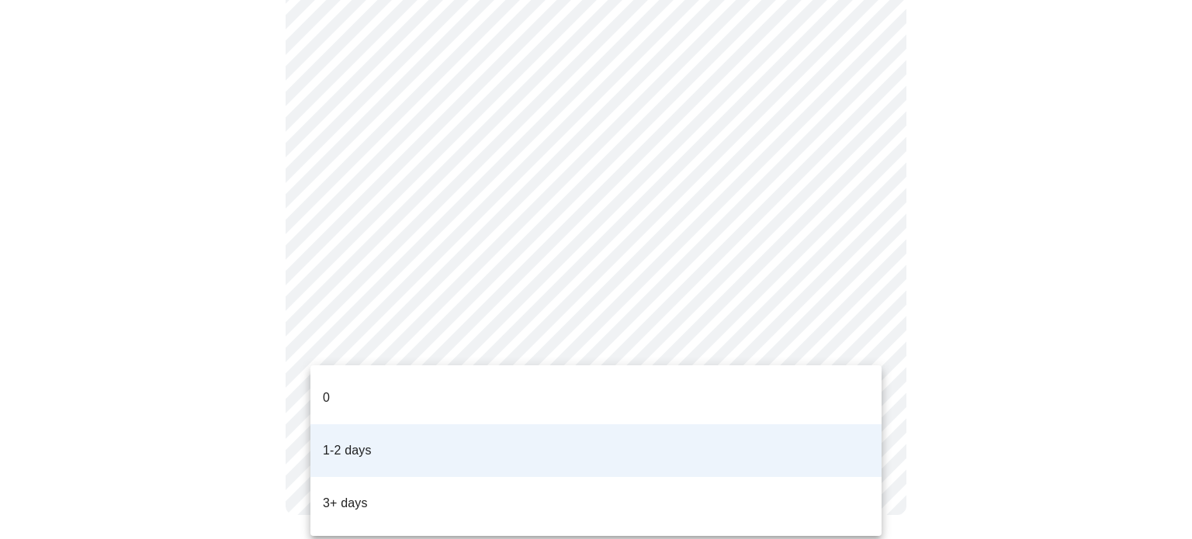
click at [398, 386] on li "0" at bounding box center [595, 398] width 571 height 53
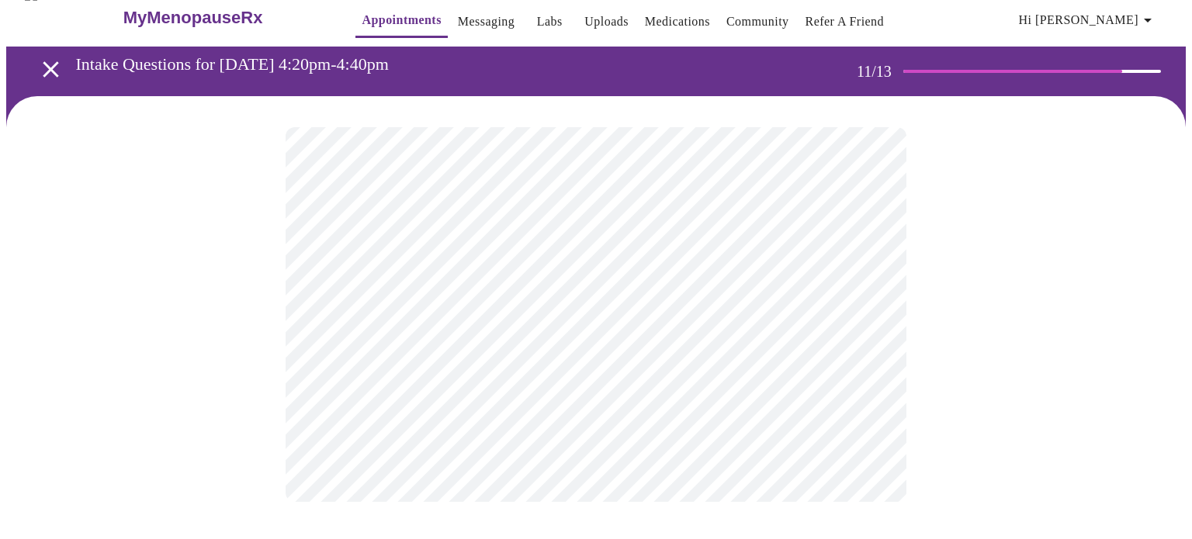
scroll to position [0, 0]
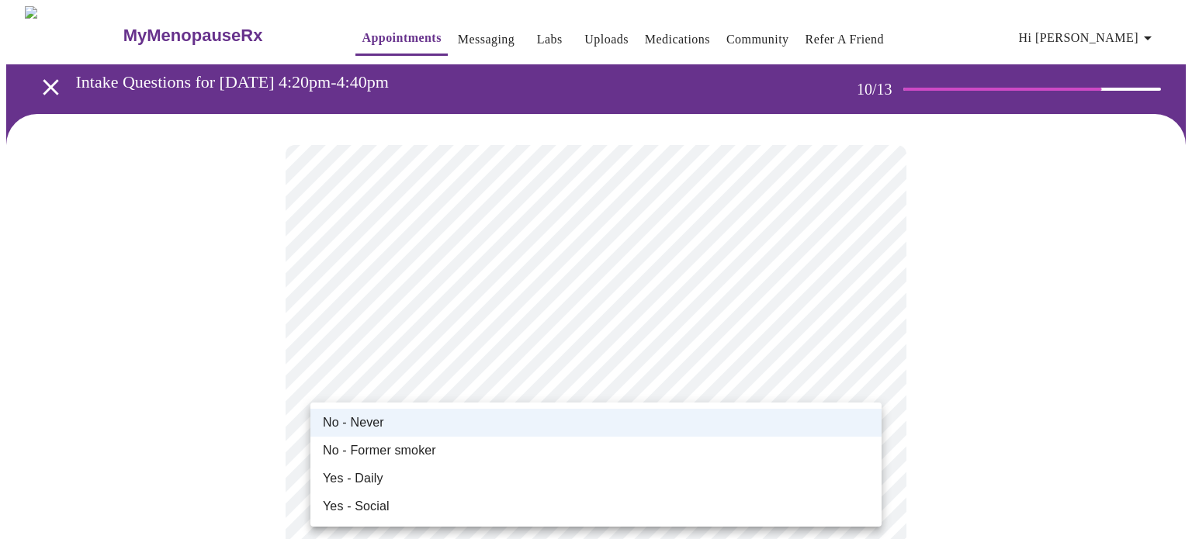
click at [355, 462] on li "No - Former smoker" at bounding box center [595, 451] width 571 height 28
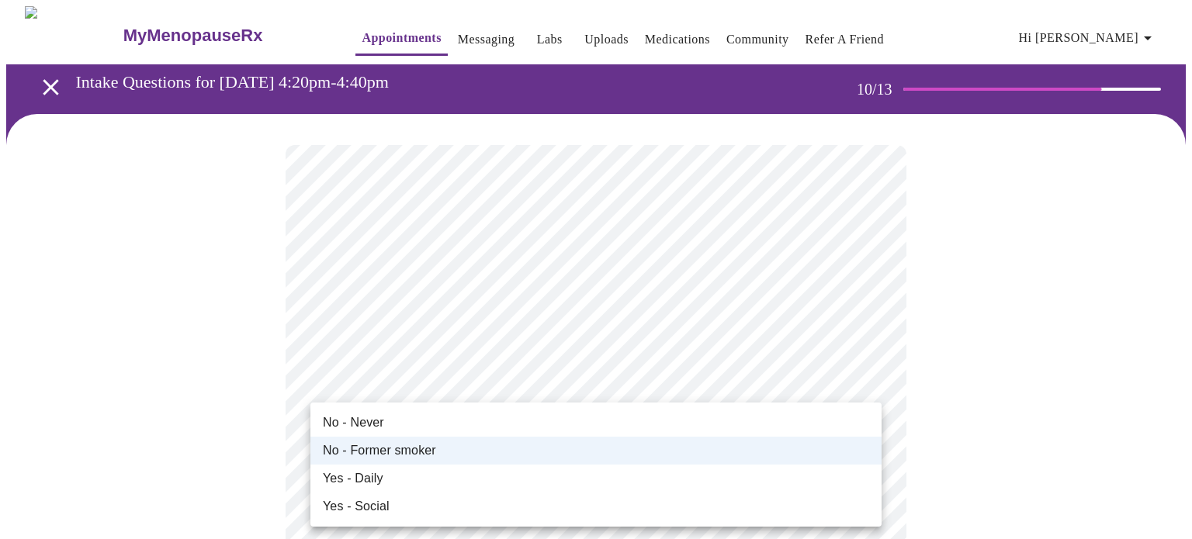
click at [362, 416] on span "No - Never" at bounding box center [353, 423] width 61 height 19
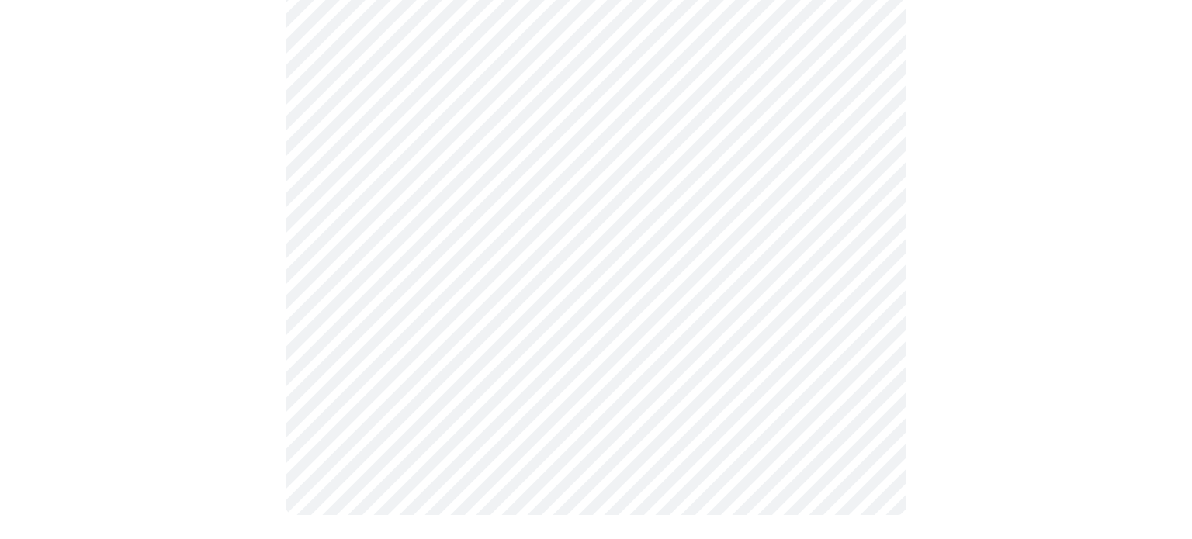
scroll to position [1462, 0]
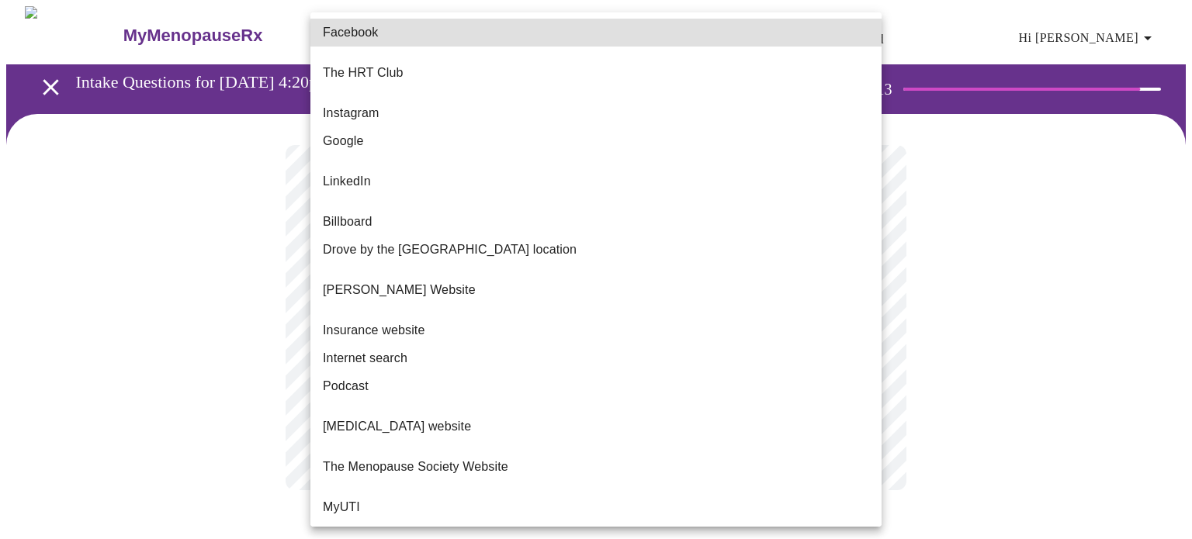
click at [840, 320] on body "MyMenopauseRx Appointments Messaging Labs Uploads Medications Community Refer a…" at bounding box center [595, 263] width 1179 height 515
click at [846, 317] on li "Insurance website" at bounding box center [595, 331] width 571 height 28
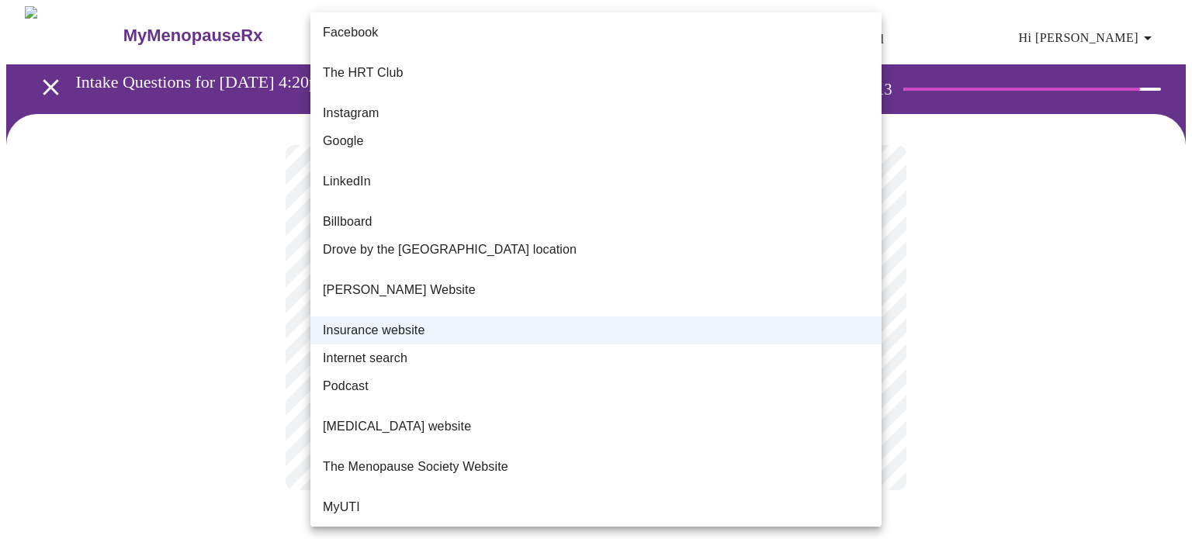
click at [840, 317] on body "MyMenopauseRx Appointments Messaging Labs Uploads Medications Community Refer a…" at bounding box center [595, 263] width 1179 height 515
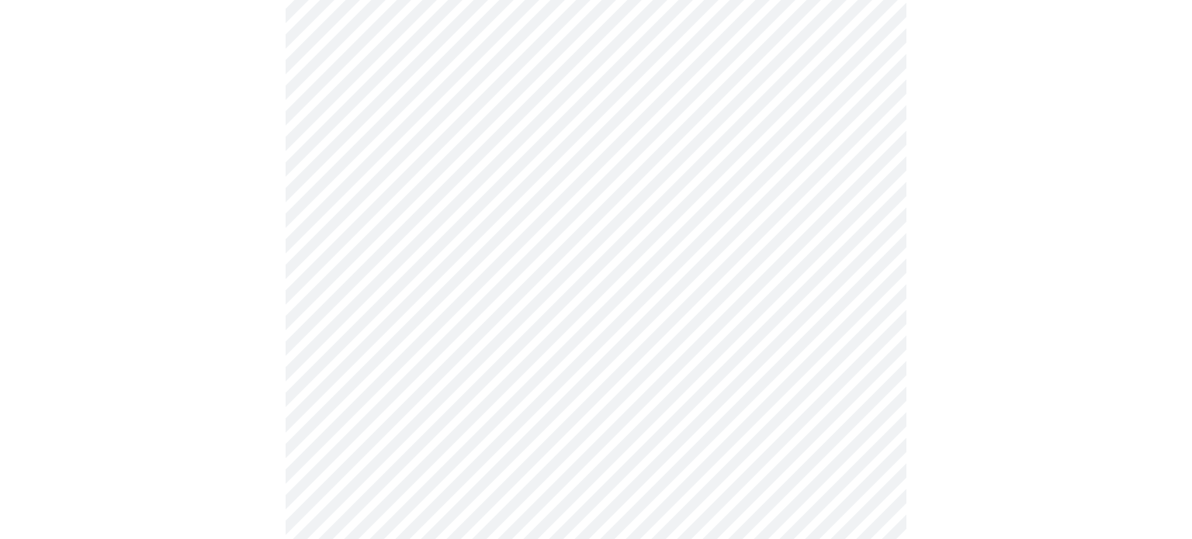
scroll to position [497, 0]
click at [279, 397] on div at bounding box center [595, 145] width 1179 height 1057
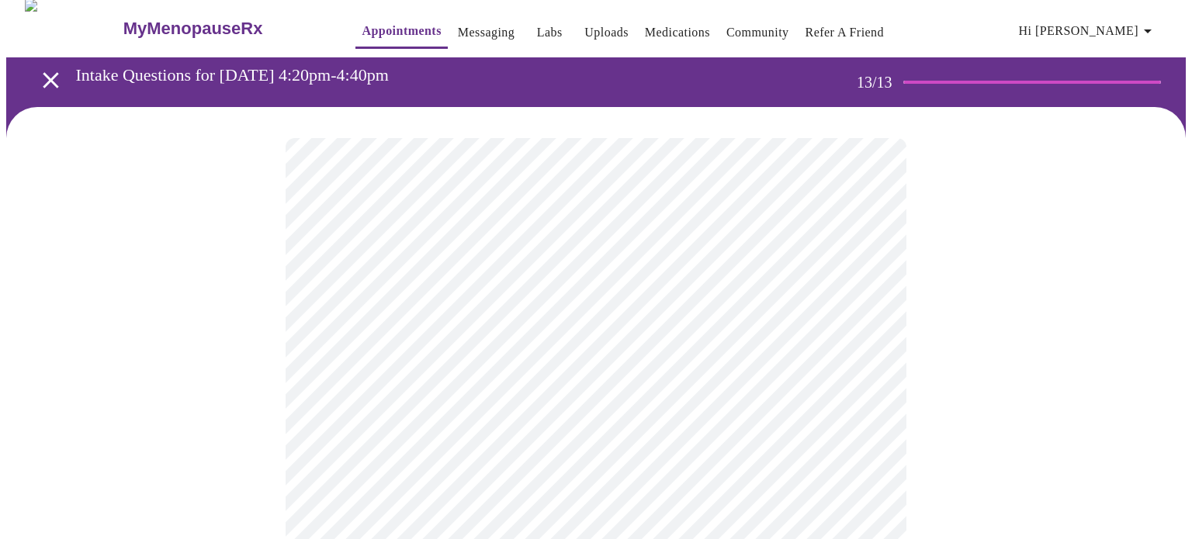
scroll to position [0, 0]
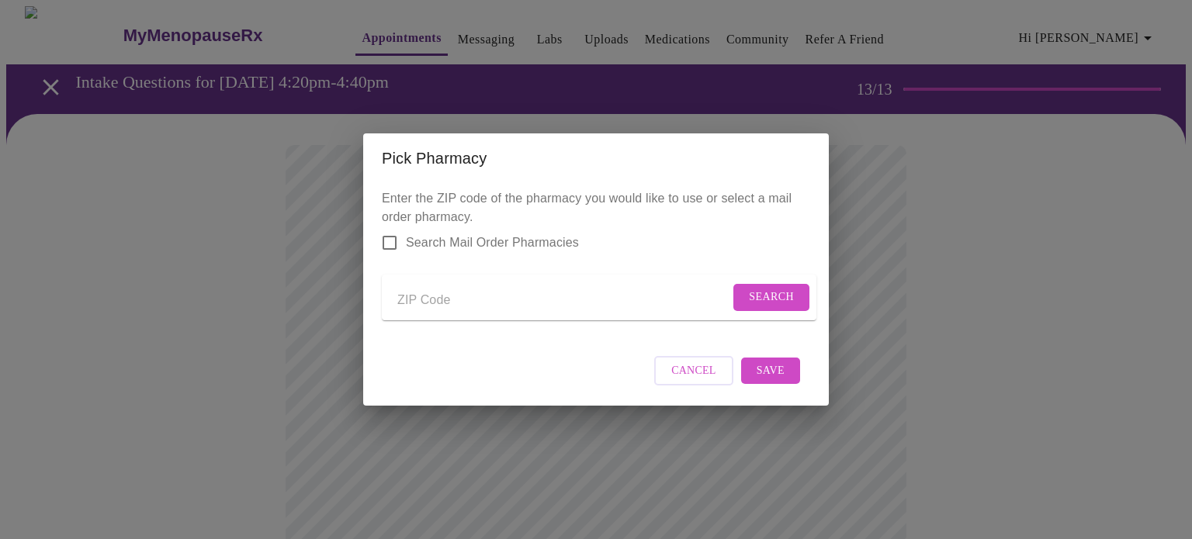
click at [423, 282] on form "Search" at bounding box center [599, 298] width 435 height 46
click at [527, 275] on form "Search" at bounding box center [599, 298] width 435 height 46
click at [495, 308] on form "Search" at bounding box center [599, 298] width 435 height 46
click at [414, 306] on input "Send a message to your care team" at bounding box center [563, 300] width 332 height 25
click at [753, 289] on span "Search" at bounding box center [771, 297] width 45 height 19
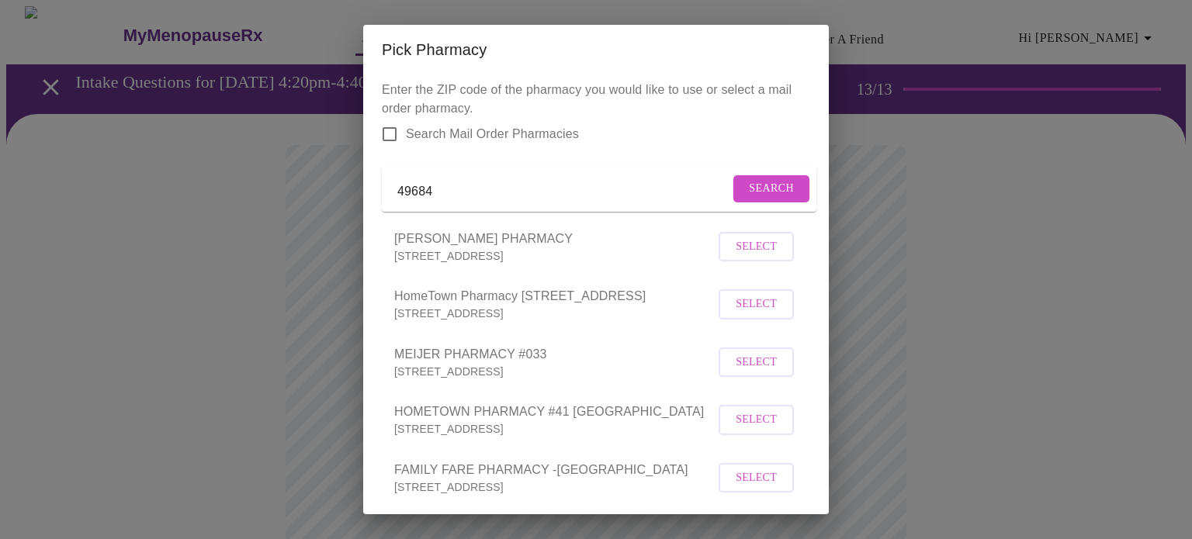
click at [643, 364] on span "MEIJER PHARMACY #033" at bounding box center [554, 354] width 320 height 19
click at [549, 204] on input "49684" at bounding box center [563, 191] width 332 height 25
click at [753, 196] on span "Search" at bounding box center [771, 188] width 45 height 19
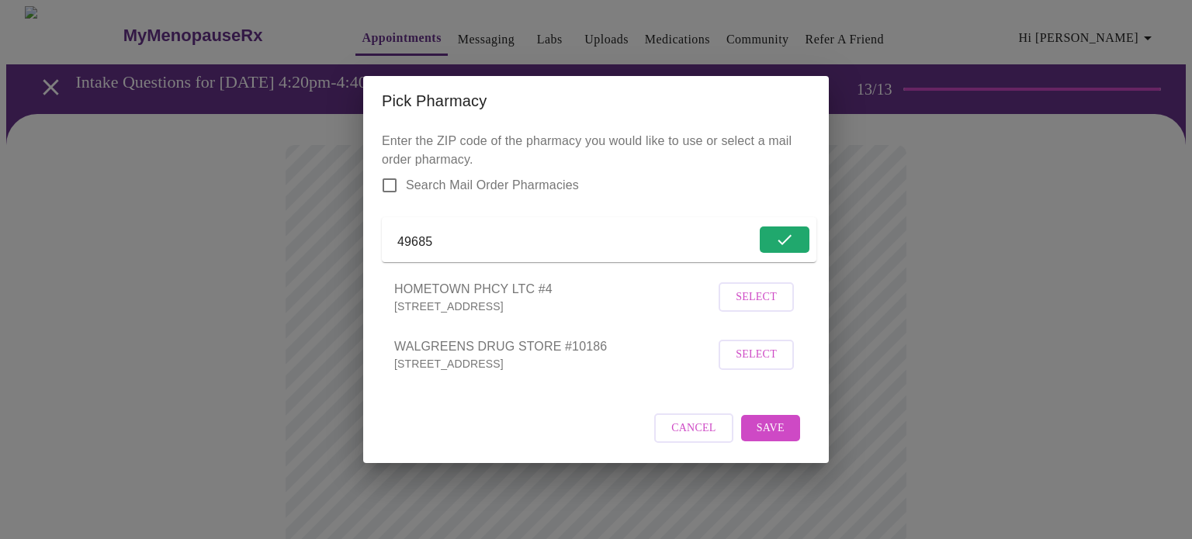
click at [619, 217] on form "49685" at bounding box center [599, 239] width 435 height 45
click at [612, 237] on input "49685" at bounding box center [563, 242] width 332 height 25
type input "49686"
click at [770, 247] on button "Search" at bounding box center [771, 240] width 76 height 27
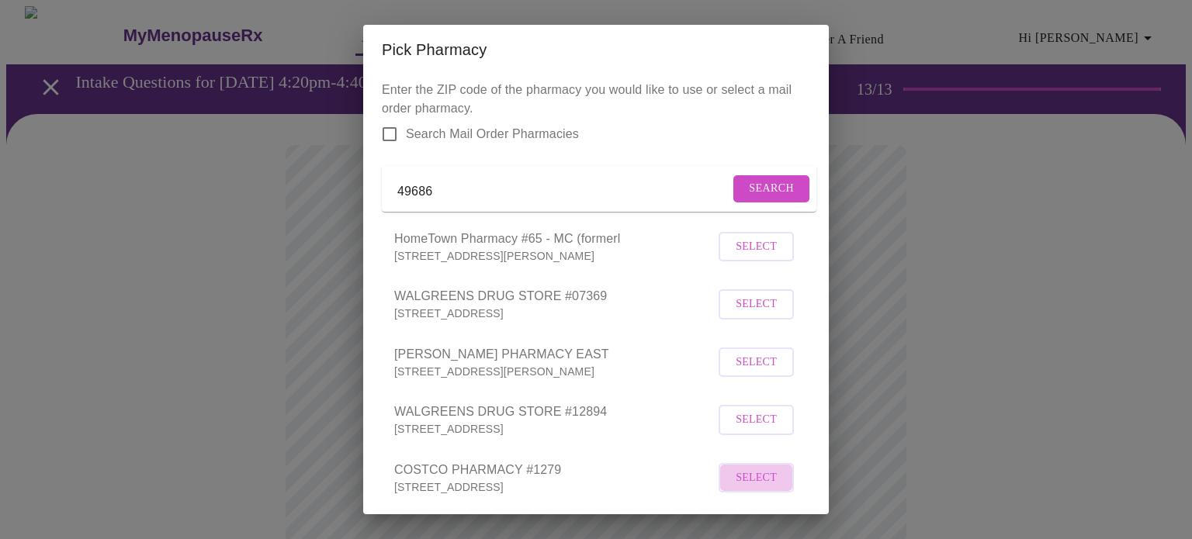
click at [750, 488] on span "Select" at bounding box center [756, 478] width 41 height 19
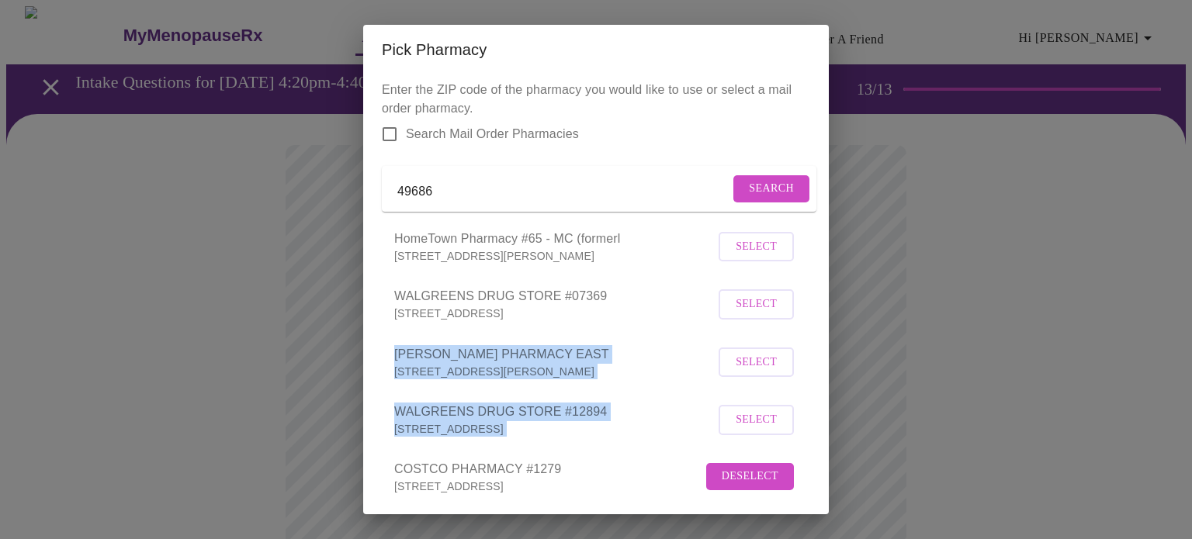
drag, startPoint x: 828, startPoint y: 328, endPoint x: 825, endPoint y: 429, distance: 100.9
click at [825, 429] on div "Enter the ZIP code of the pharmacy you would like to use or select a mail order…" at bounding box center [596, 294] width 466 height 440
click at [592, 421] on span "WALGREENS DRUG STORE #12894" at bounding box center [554, 412] width 320 height 19
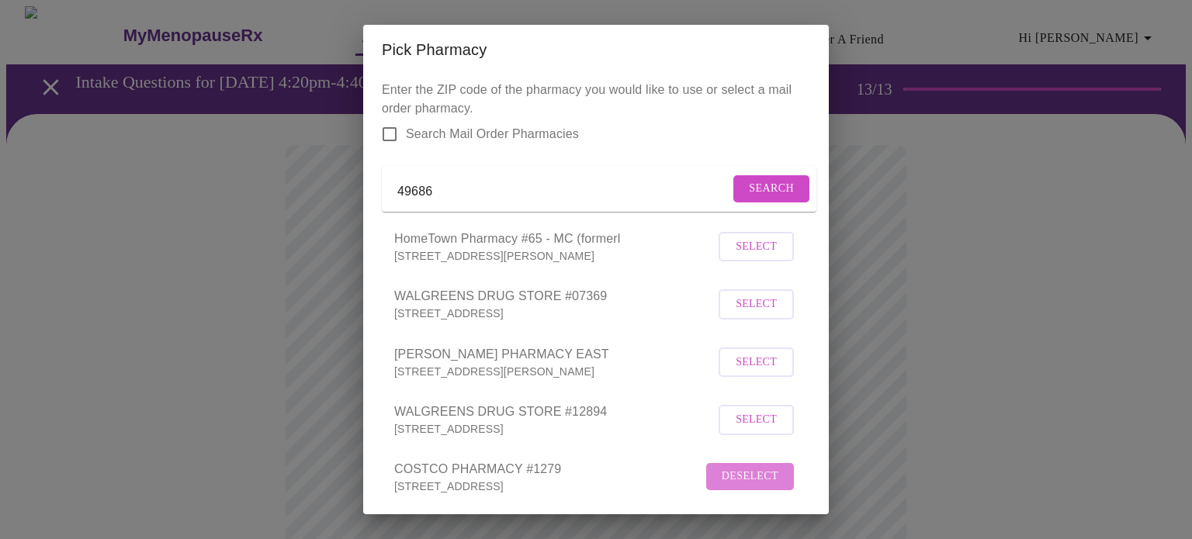
click at [758, 487] on span "Deselect" at bounding box center [750, 476] width 57 height 19
click at [832, 250] on div "Pick Pharmacy Enter the ZIP code of the pharmacy you would like to use or selec…" at bounding box center [596, 269] width 1192 height 539
drag, startPoint x: 498, startPoint y: 194, endPoint x: 247, endPoint y: 185, distance: 251.6
click at [247, 185] on div "Pick Pharmacy Enter the ZIP code of the pharmacy you would like to use or selec…" at bounding box center [596, 269] width 1192 height 539
type input "CVS"
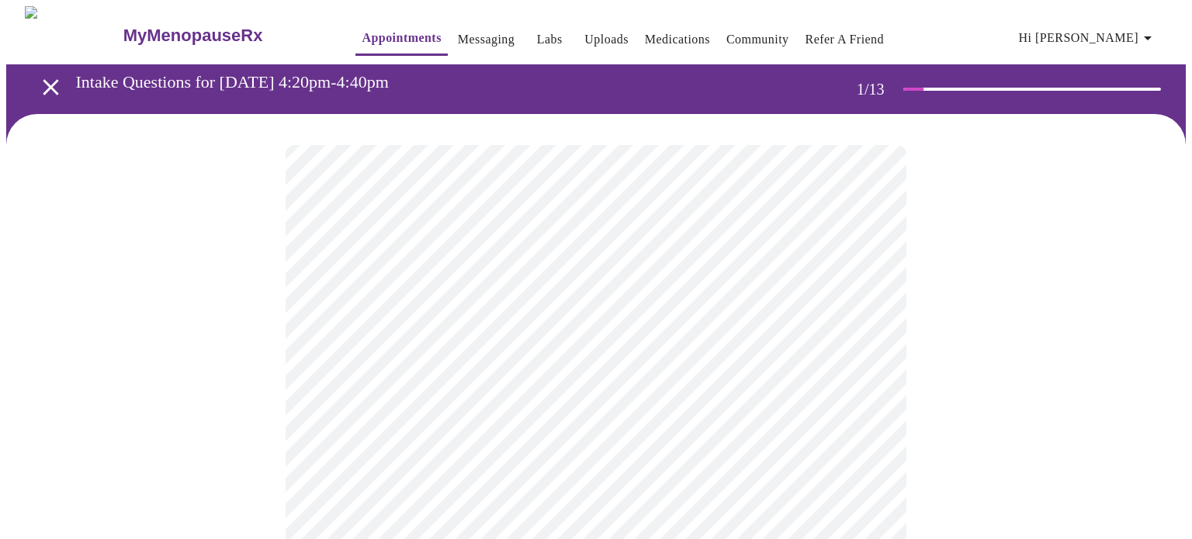
click at [959, 457] on div at bounding box center [595, 500] width 1179 height 772
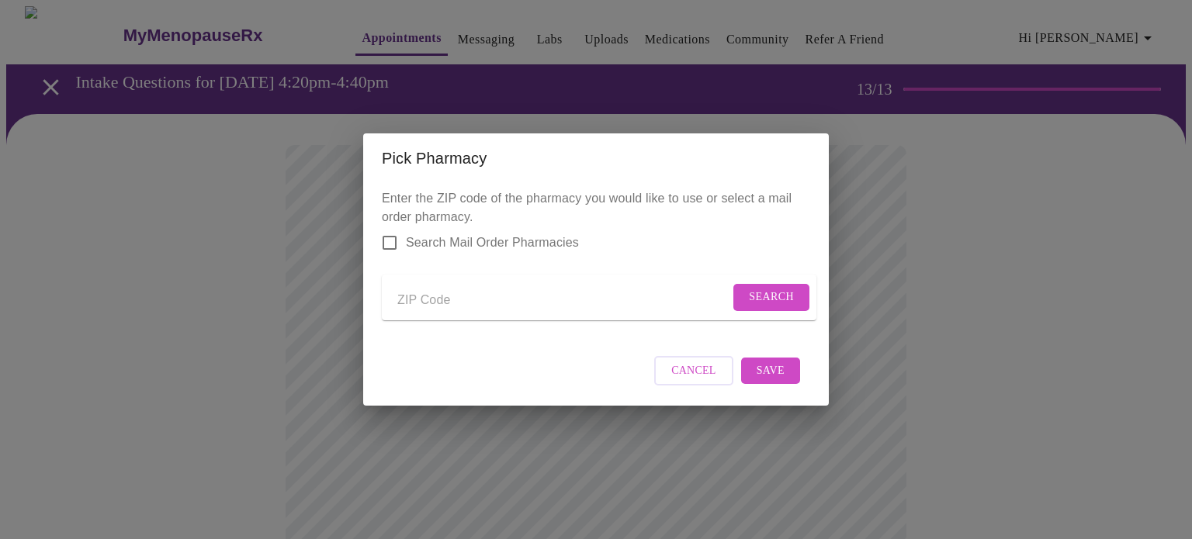
click at [447, 293] on input "Send a message to your care team" at bounding box center [563, 300] width 332 height 25
type input "49686"
click at [749, 303] on button "Search" at bounding box center [771, 297] width 76 height 27
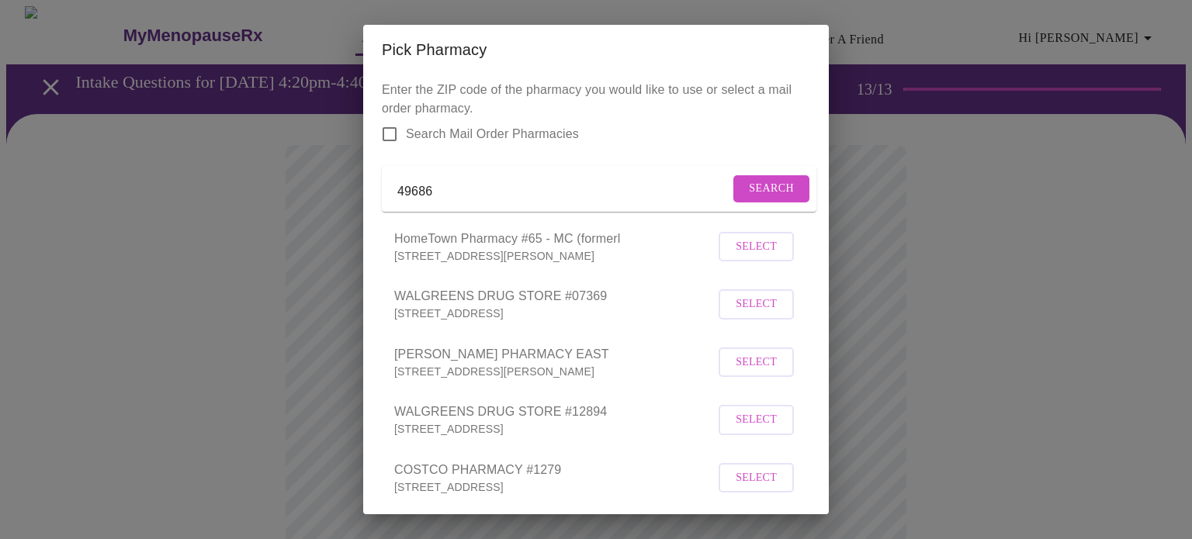
click at [827, 230] on div "Enter the ZIP code of the pharmacy you would like to use or select a mail order…" at bounding box center [596, 294] width 466 height 440
click at [757, 488] on span "Select" at bounding box center [756, 478] width 41 height 19
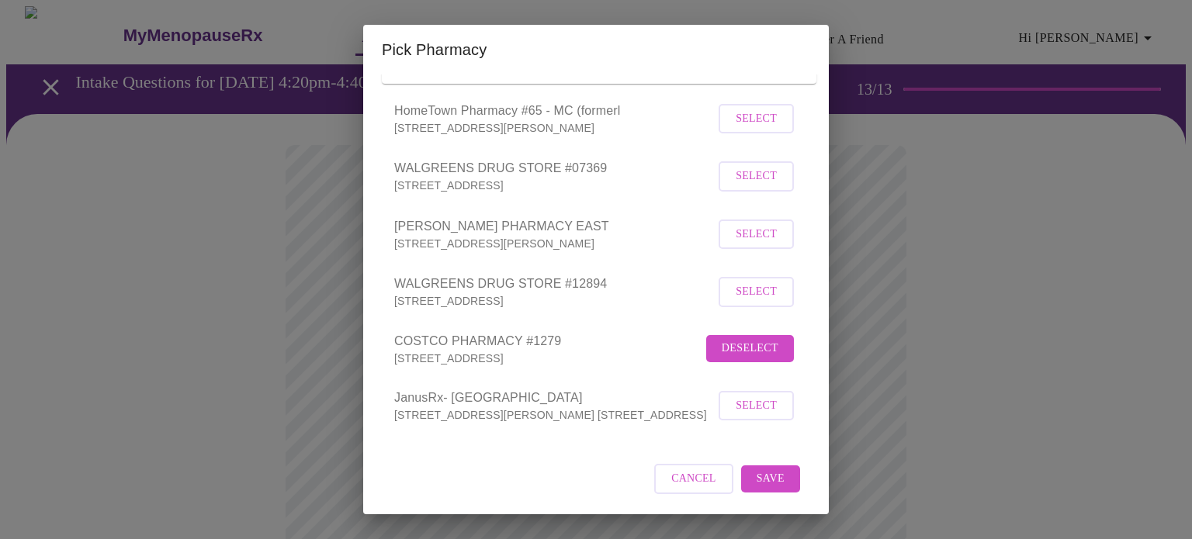
scroll to position [145, 0]
click at [759, 480] on span "Save" at bounding box center [771, 478] width 28 height 19
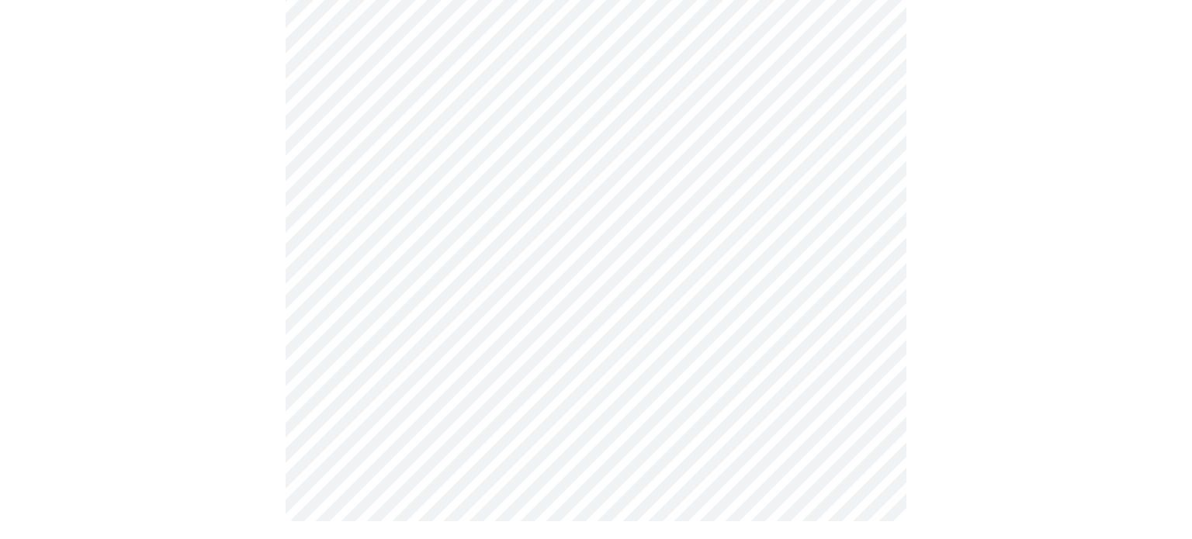
scroll to position [625, 0]
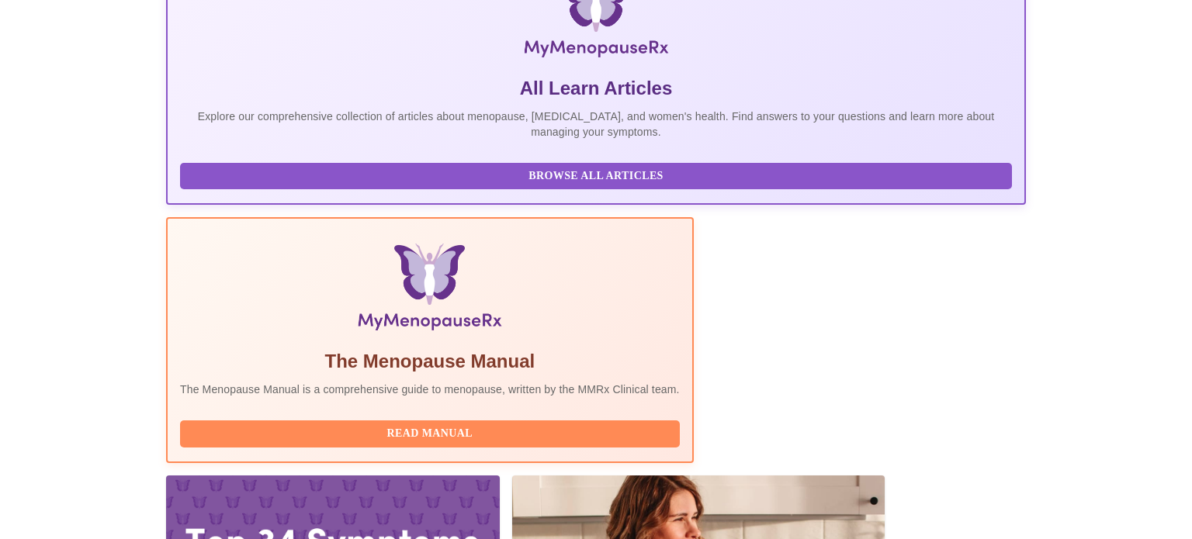
scroll to position [307, 0]
